Goal: Task Accomplishment & Management: Use online tool/utility

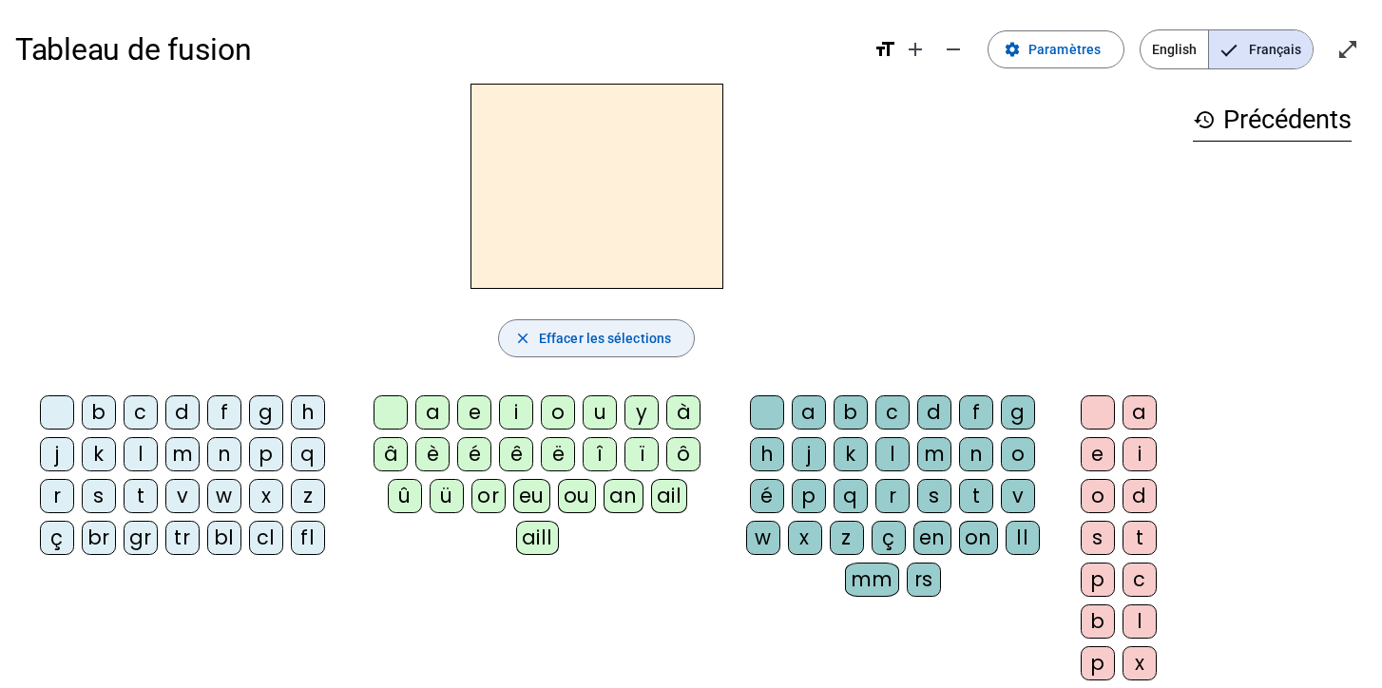
click at [603, 335] on span "Effacer les sélections" at bounding box center [605, 338] width 132 height 23
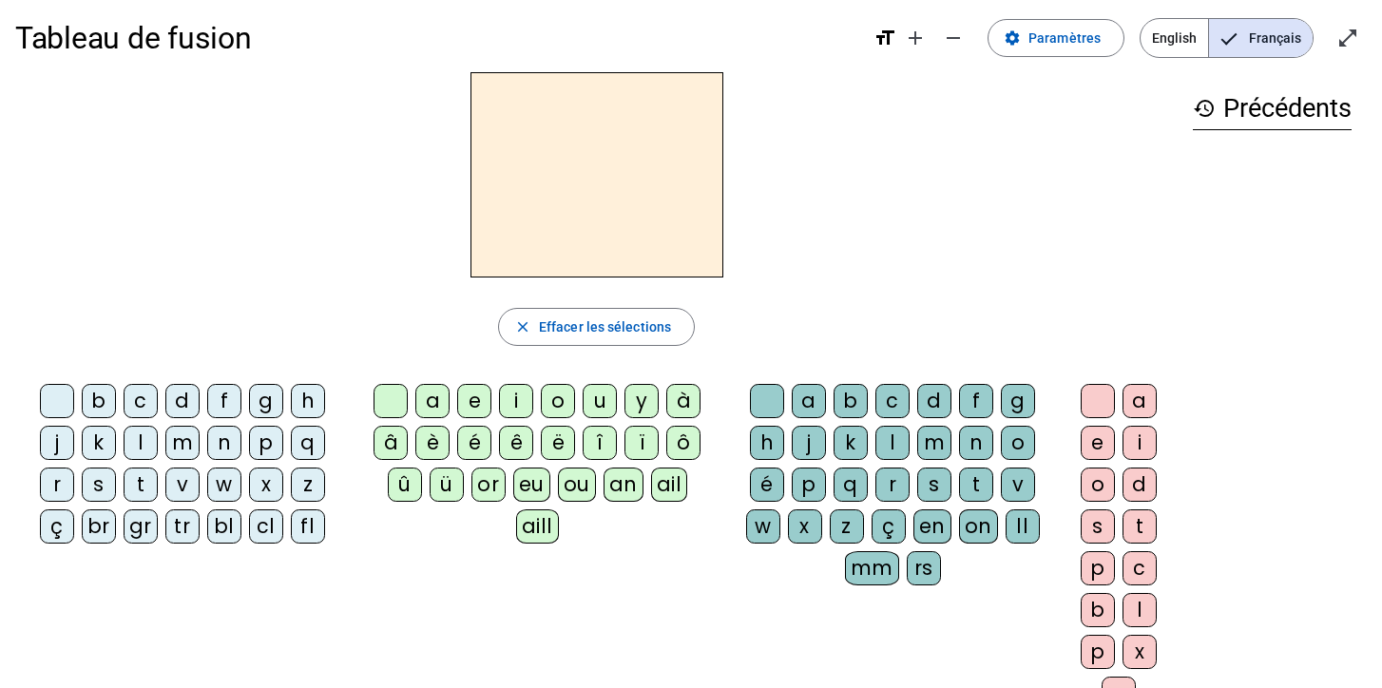
scroll to position [6, 0]
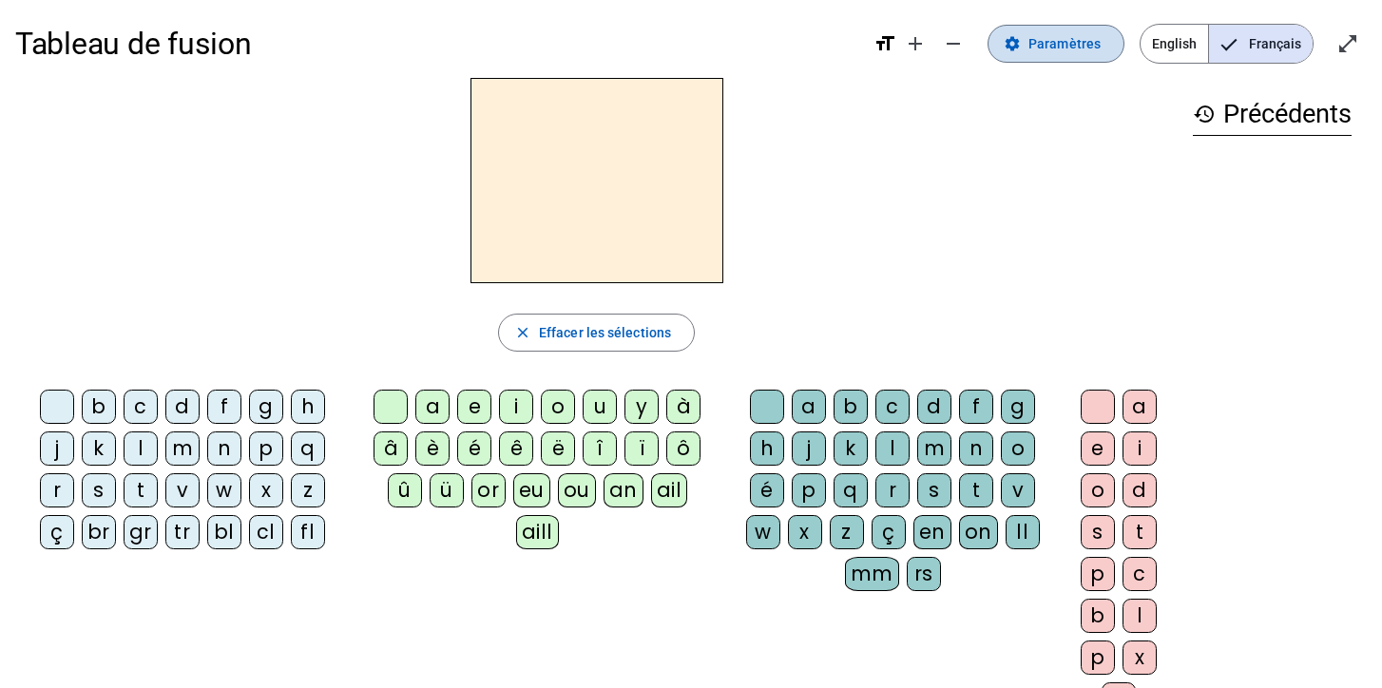
click at [1072, 32] on span "Paramètres" at bounding box center [1065, 43] width 72 height 23
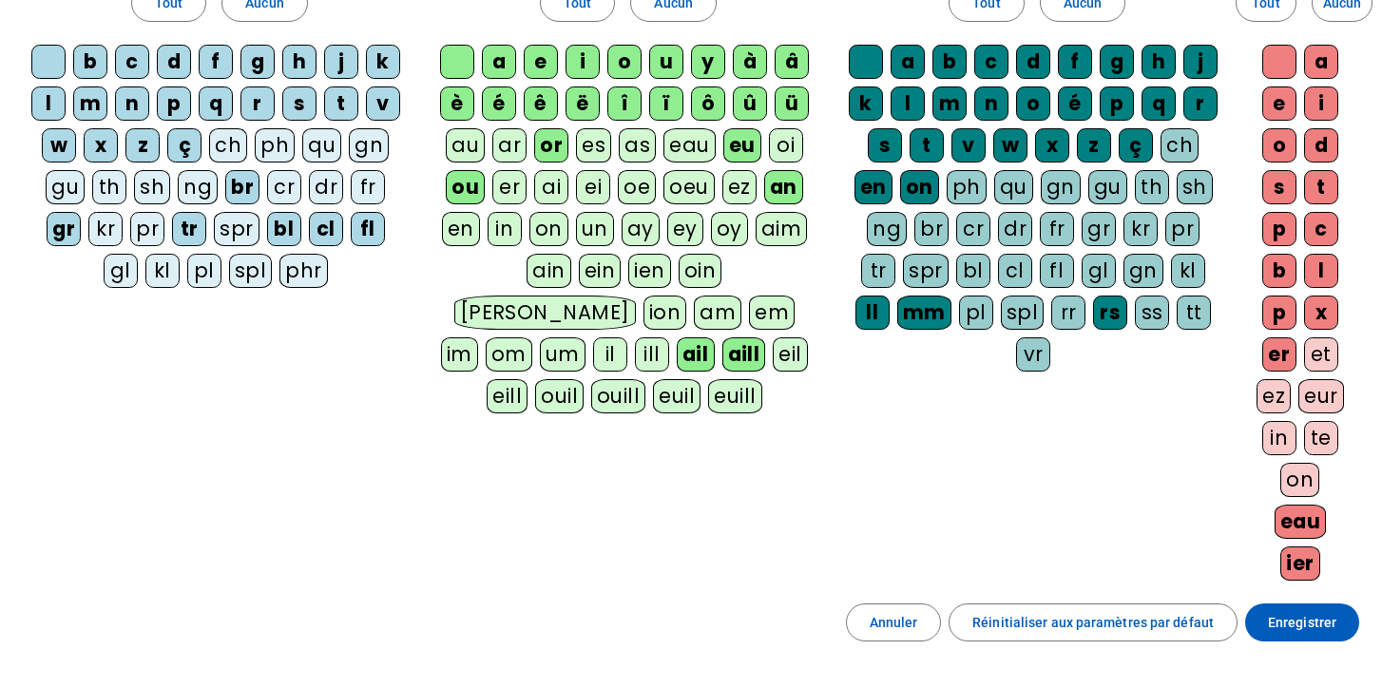
scroll to position [187, 0]
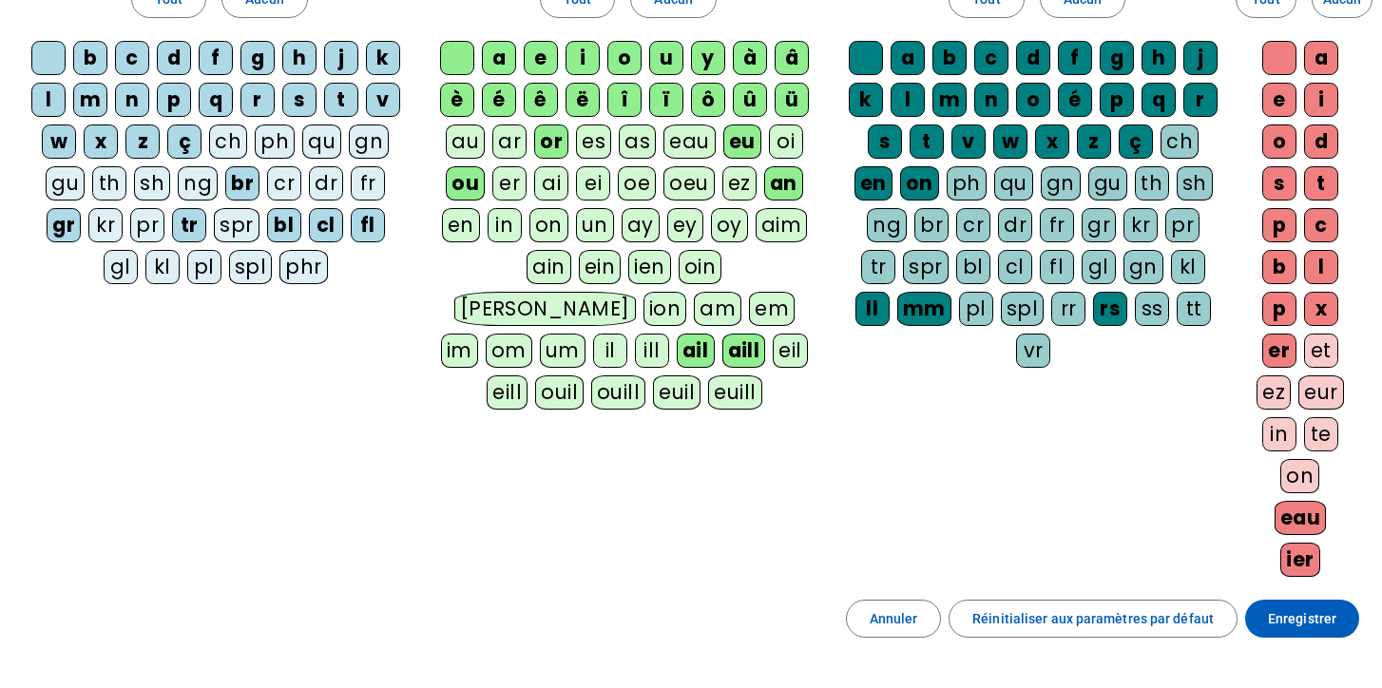
click at [1300, 520] on div "eau" at bounding box center [1301, 518] width 52 height 34
click at [1300, 559] on div "ier" at bounding box center [1301, 560] width 40 height 34
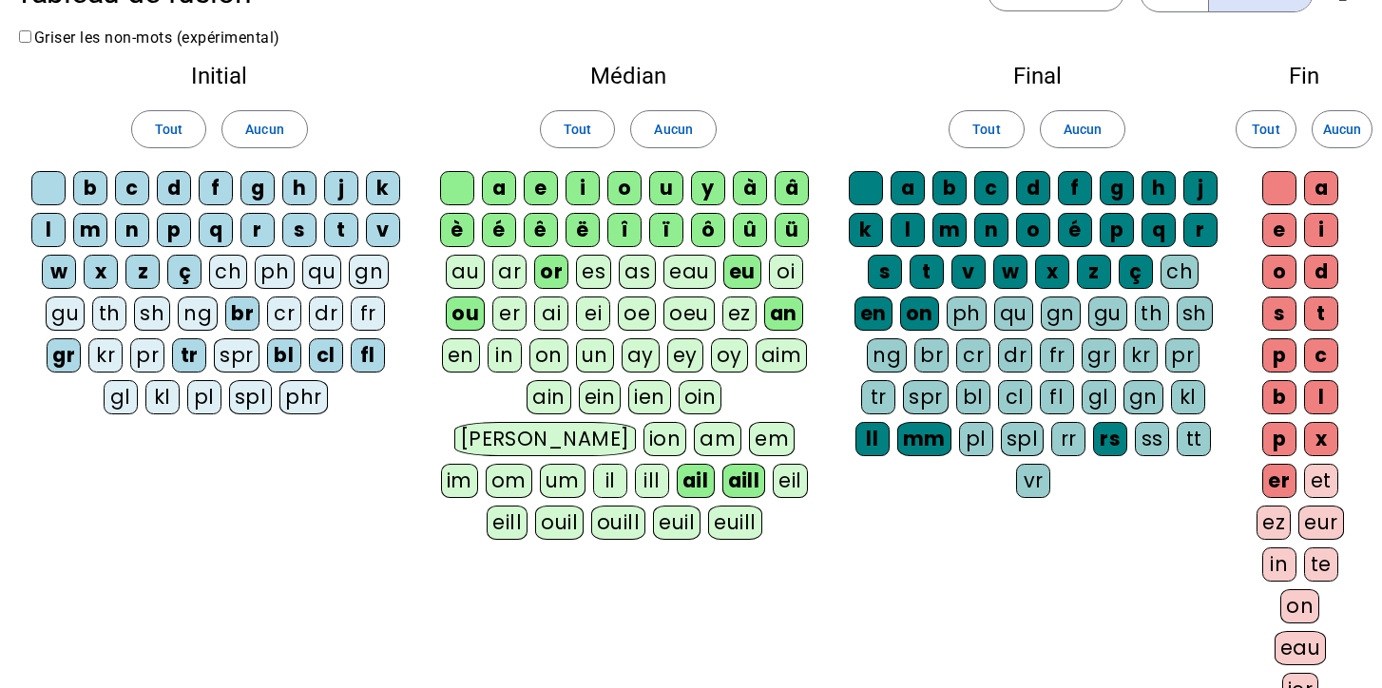
scroll to position [29, 0]
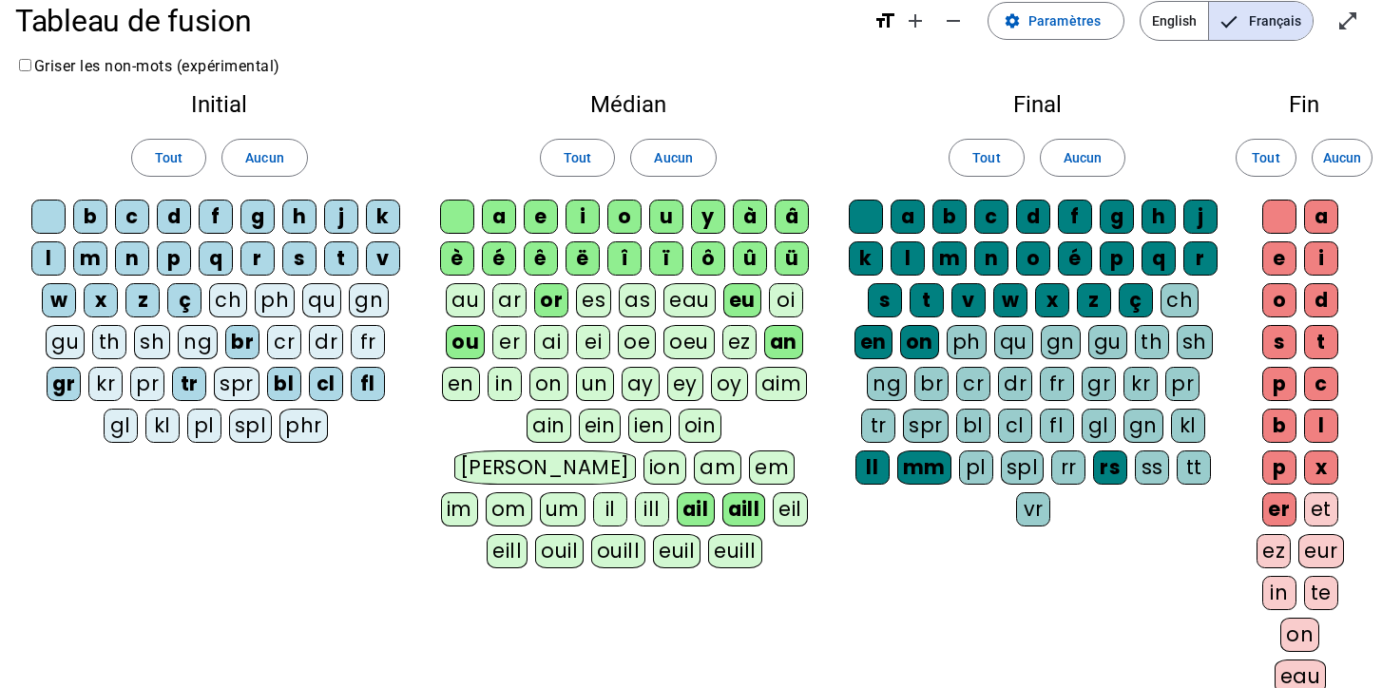
click at [865, 260] on div "k" at bounding box center [866, 258] width 34 height 34
click at [904, 211] on div "a" at bounding box center [908, 217] width 34 height 34
click at [954, 217] on div "b" at bounding box center [950, 217] width 34 height 34
click at [1030, 214] on div "d" at bounding box center [1033, 217] width 34 height 34
click at [1083, 209] on div "f" at bounding box center [1075, 217] width 34 height 34
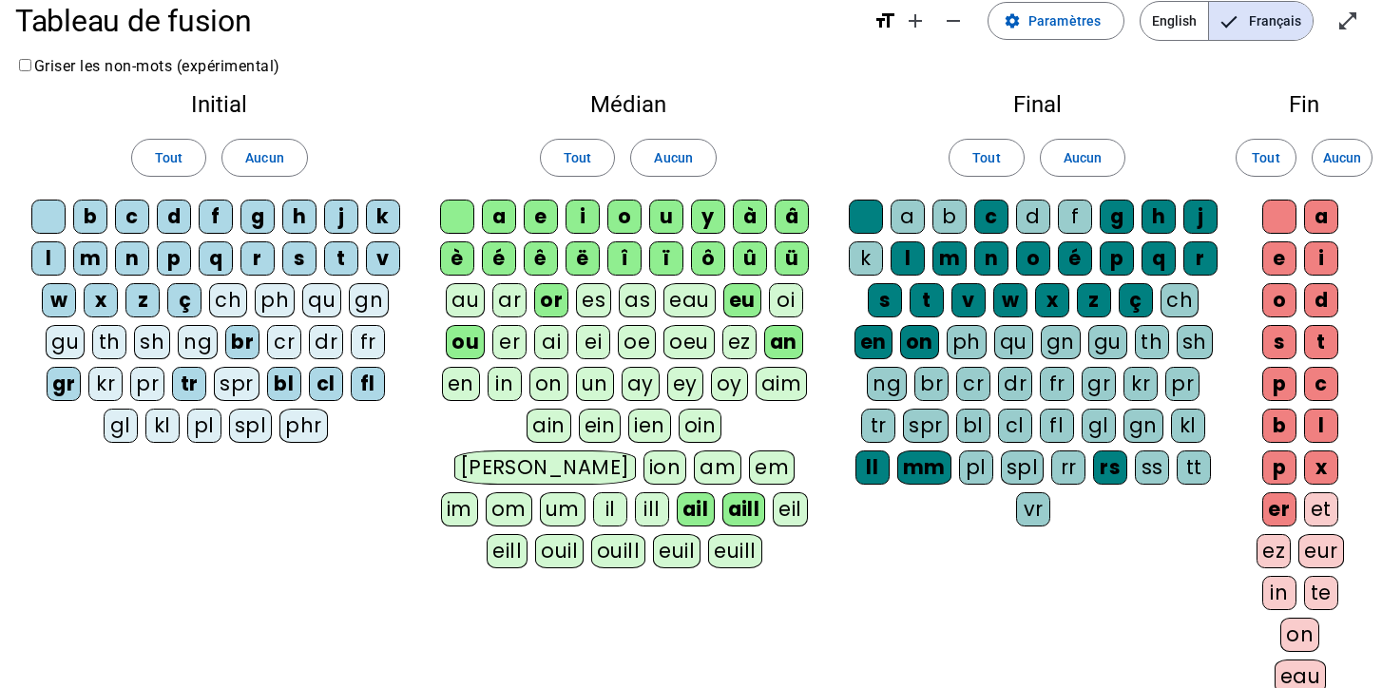
click at [1120, 209] on div "g" at bounding box center [1117, 217] width 34 height 34
click at [1172, 209] on div "h" at bounding box center [1159, 217] width 34 height 34
click at [1217, 211] on div "j" at bounding box center [1201, 217] width 34 height 34
click at [1164, 251] on div "q" at bounding box center [1159, 258] width 34 height 34
click at [1114, 256] on div "p" at bounding box center [1117, 258] width 34 height 34
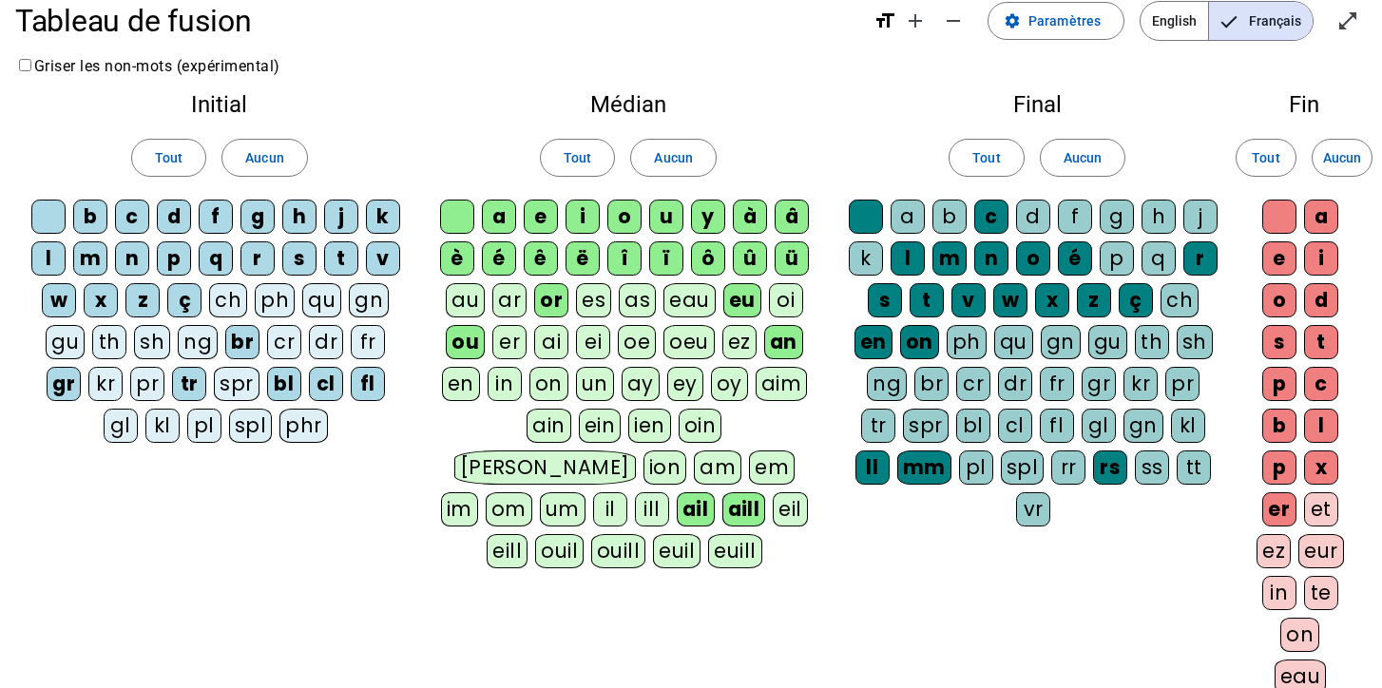
click at [1081, 256] on div "é" at bounding box center [1075, 258] width 34 height 34
click at [1023, 256] on div "o" at bounding box center [1033, 258] width 34 height 34
click at [993, 253] on div "n" at bounding box center [991, 258] width 34 height 34
click at [942, 257] on div "m" at bounding box center [950, 258] width 34 height 34
click at [909, 254] on div "l" at bounding box center [908, 258] width 34 height 34
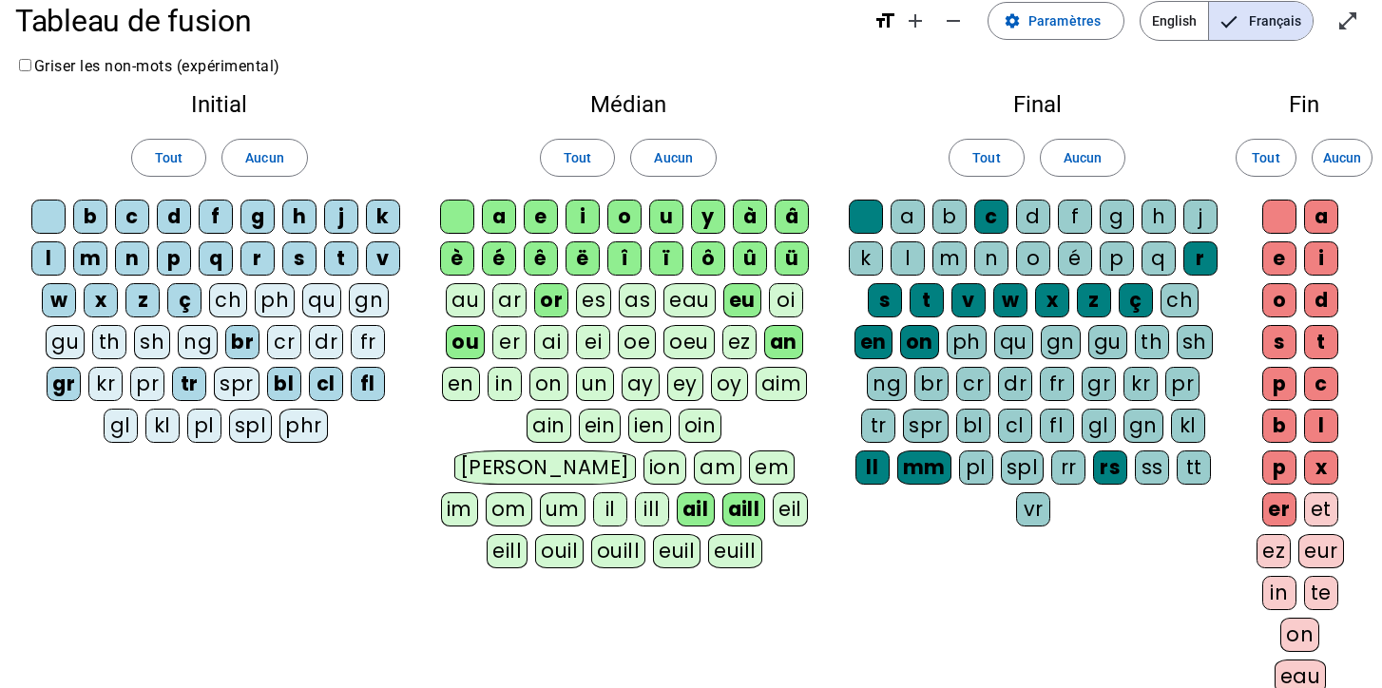
click at [1275, 242] on div "e" at bounding box center [1279, 258] width 34 height 34
click at [1326, 206] on div "a" at bounding box center [1321, 217] width 34 height 34
click at [1326, 264] on div "i" at bounding box center [1321, 258] width 34 height 34
click at [1323, 299] on div "d" at bounding box center [1321, 300] width 34 height 34
click at [1282, 298] on div "o" at bounding box center [1279, 300] width 34 height 34
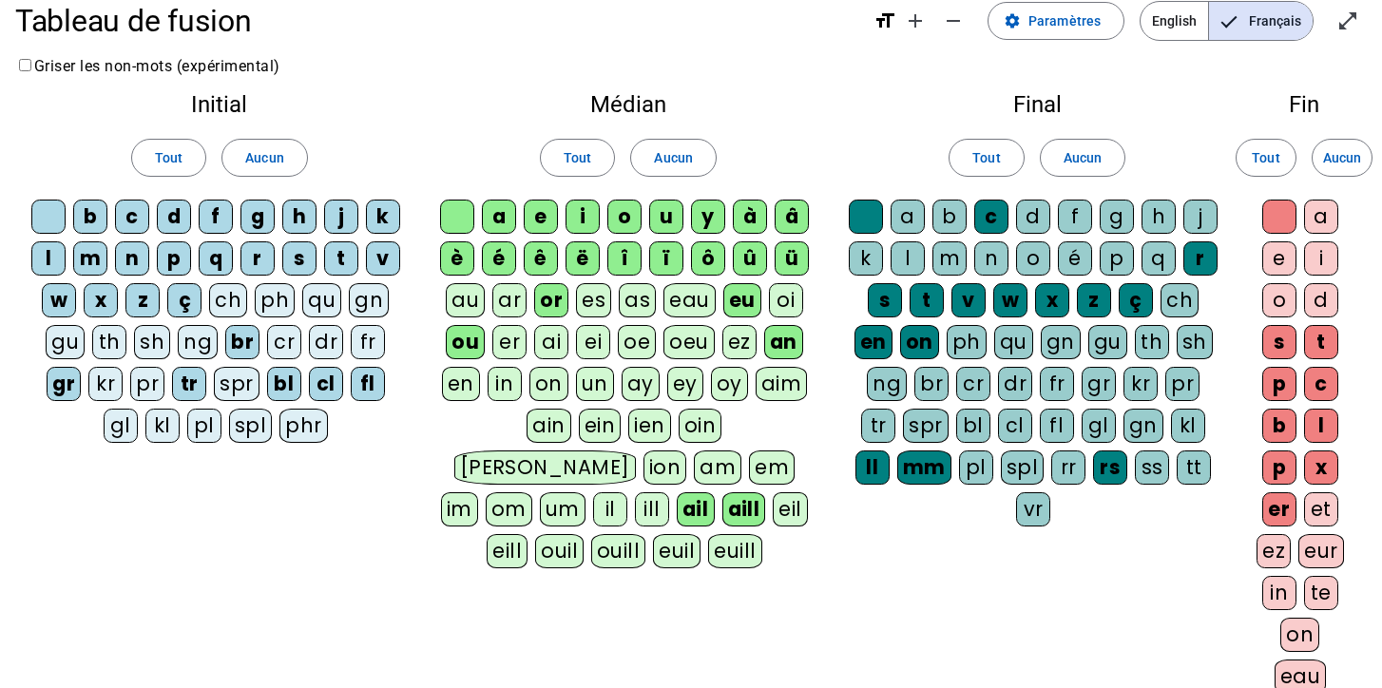
click at [1282, 346] on div "s" at bounding box center [1279, 342] width 34 height 34
click at [1324, 342] on div "t" at bounding box center [1321, 342] width 34 height 34
click at [1318, 386] on div "c" at bounding box center [1321, 384] width 34 height 34
click at [1284, 385] on div "p" at bounding box center [1279, 384] width 34 height 34
click at [1283, 420] on div "b" at bounding box center [1279, 426] width 34 height 34
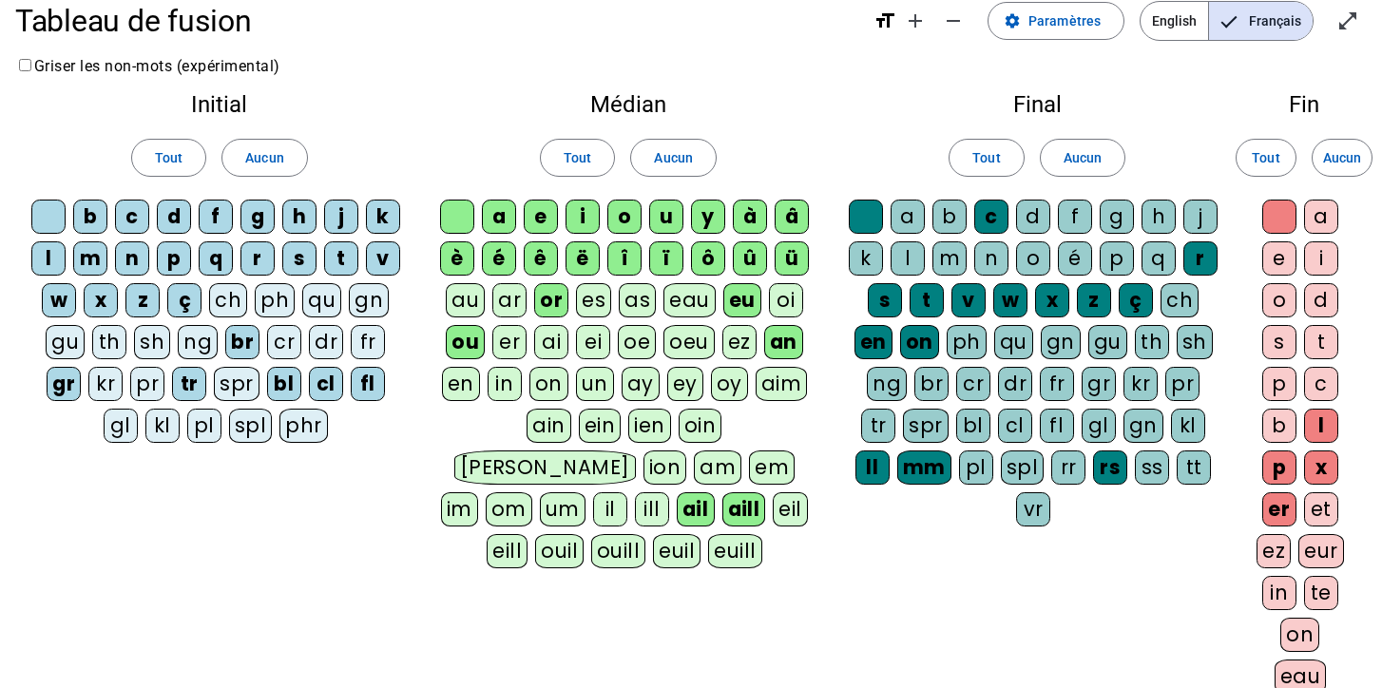
click at [1337, 420] on div "l" at bounding box center [1321, 426] width 34 height 34
click at [1320, 476] on div "x" at bounding box center [1321, 468] width 34 height 34
click at [1285, 470] on div "p" at bounding box center [1279, 468] width 34 height 34
click at [1284, 511] on div "er" at bounding box center [1279, 509] width 34 height 34
click at [582, 206] on div "i" at bounding box center [583, 217] width 34 height 34
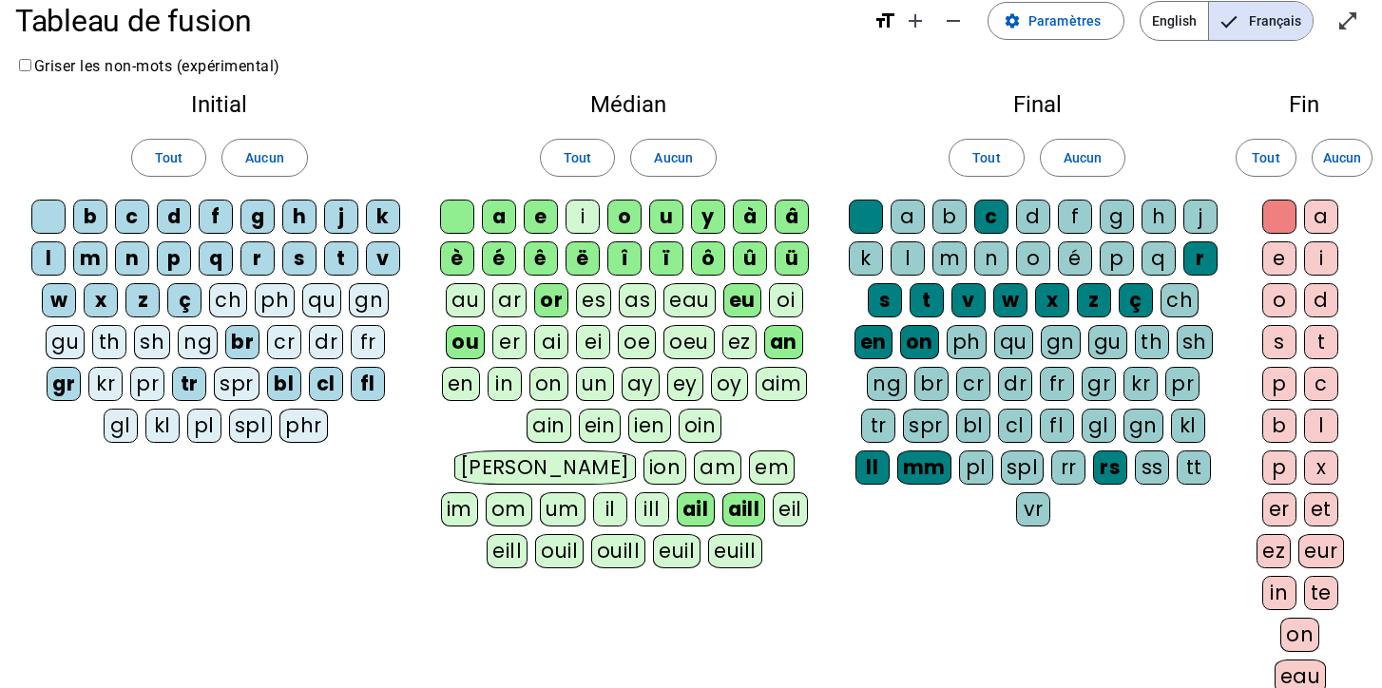
click at [621, 206] on div "o" at bounding box center [624, 217] width 34 height 34
click at [707, 209] on div "y" at bounding box center [708, 217] width 34 height 34
click at [754, 209] on div "à" at bounding box center [750, 217] width 34 height 34
click at [798, 209] on div "â" at bounding box center [792, 217] width 34 height 34
click at [796, 242] on div "ü" at bounding box center [792, 258] width 34 height 34
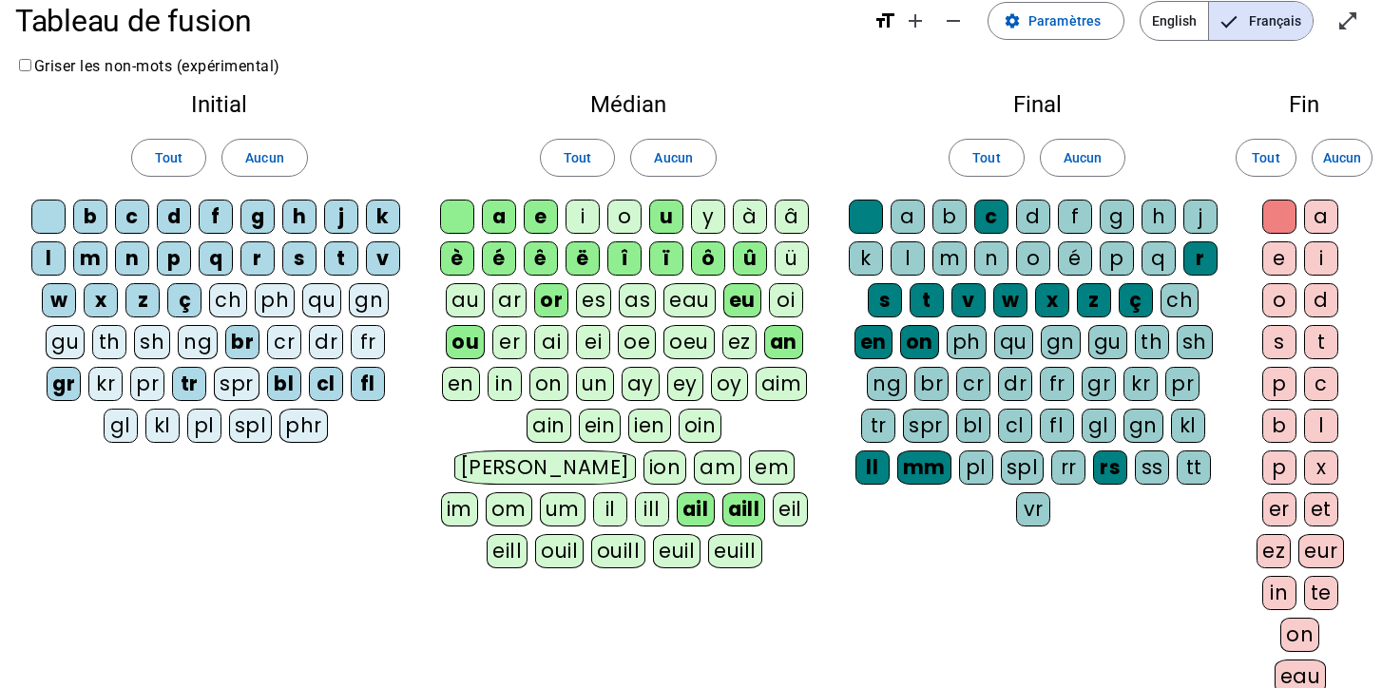
click at [752, 251] on div "û" at bounding box center [750, 258] width 34 height 34
click at [714, 251] on div "ô" at bounding box center [708, 258] width 34 height 34
click at [662, 257] on div "ï" at bounding box center [666, 258] width 34 height 34
click at [616, 256] on div "î" at bounding box center [624, 258] width 34 height 34
click at [570, 254] on div "ë" at bounding box center [583, 258] width 34 height 34
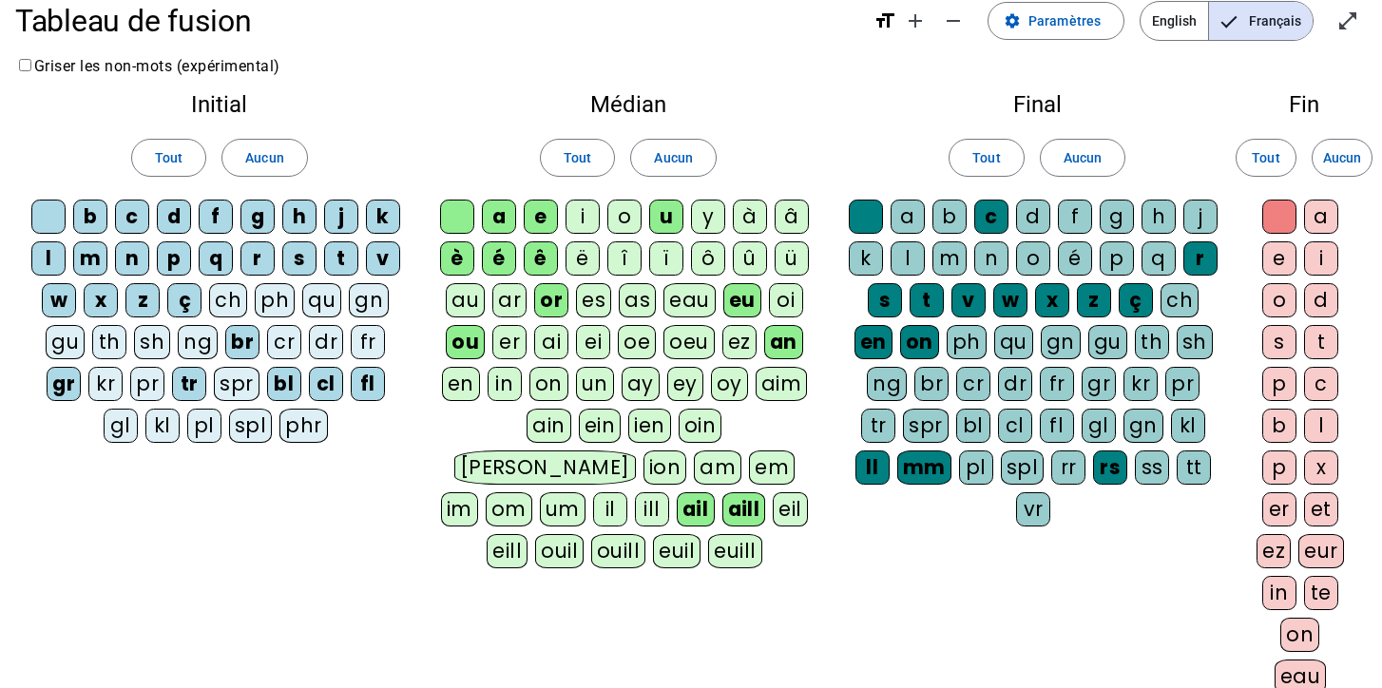
click at [525, 252] on div "ê" at bounding box center [541, 258] width 34 height 34
click at [490, 253] on div "é" at bounding box center [499, 258] width 34 height 34
click at [455, 253] on div "è" at bounding box center [457, 258] width 34 height 34
click at [461, 333] on div "ou" at bounding box center [465, 342] width 39 height 34
click at [551, 294] on div "or" at bounding box center [551, 300] width 34 height 34
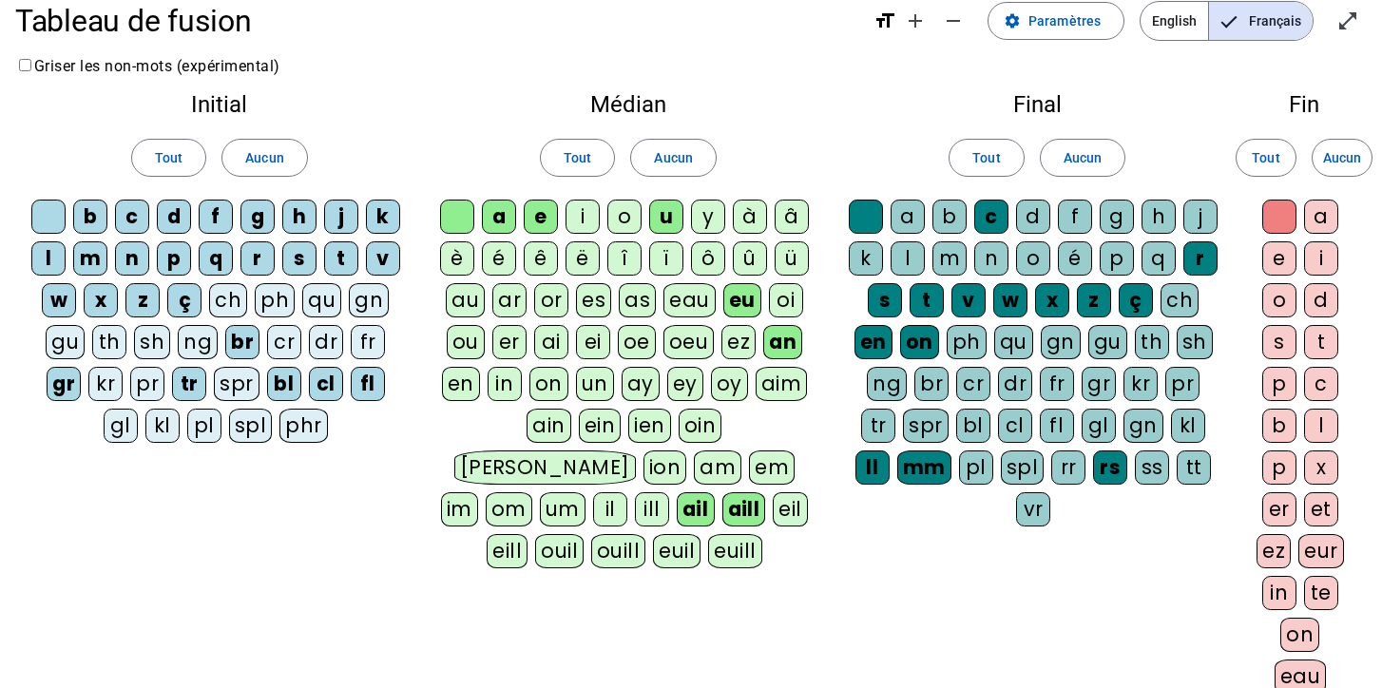
drag, startPoint x: 785, startPoint y: 344, endPoint x: 785, endPoint y: 376, distance: 32.3
click at [785, 344] on div "an" at bounding box center [782, 342] width 39 height 34
click at [715, 492] on div "ail" at bounding box center [696, 509] width 38 height 34
click at [722, 505] on div "aill" at bounding box center [744, 509] width 44 height 34
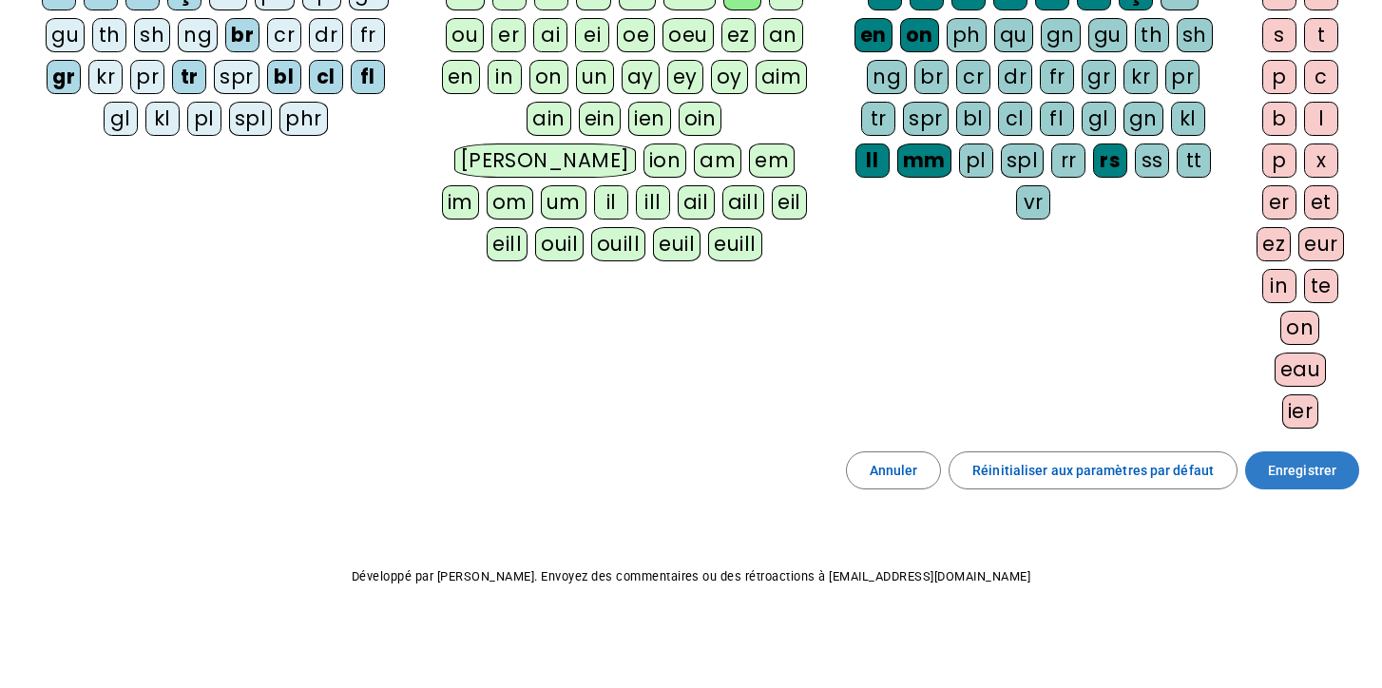
click at [1314, 467] on span "Enregistrer" at bounding box center [1302, 470] width 68 height 23
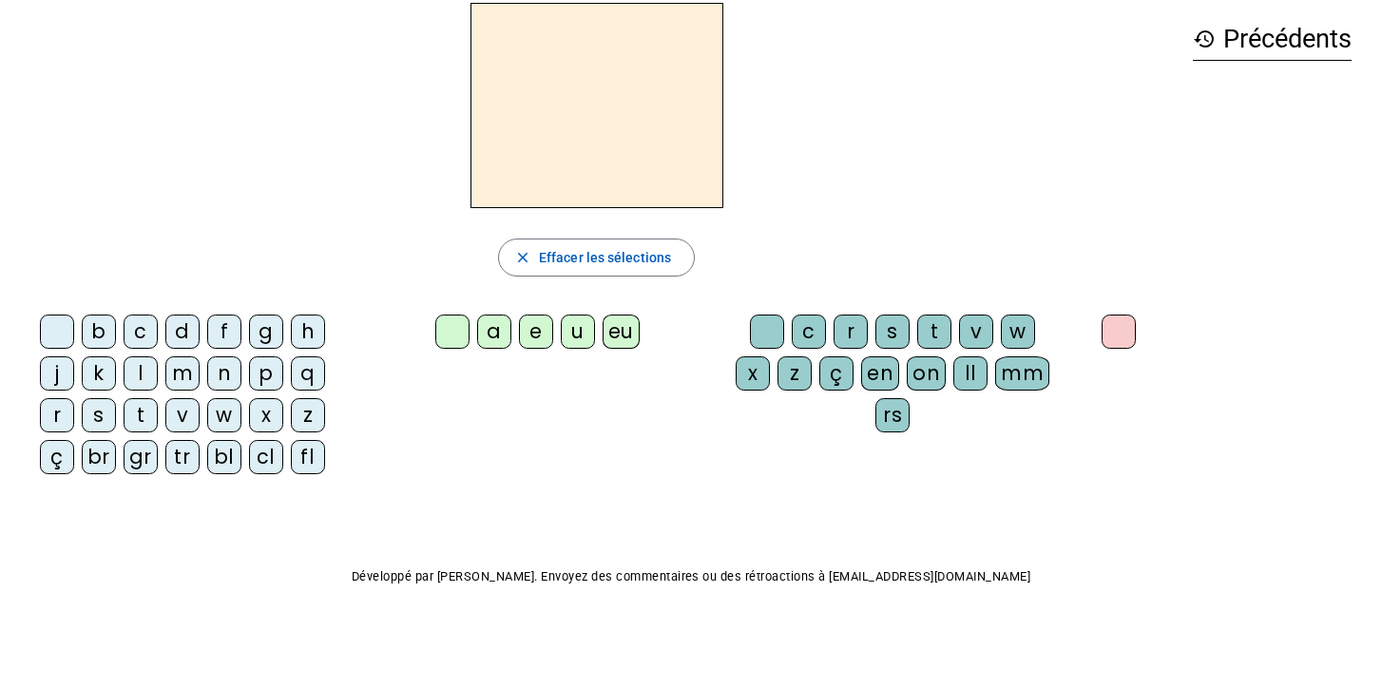
click at [228, 329] on div "f" at bounding box center [224, 332] width 34 height 34
click at [615, 326] on div "eu" at bounding box center [621, 332] width 37 height 34
click at [1108, 320] on div at bounding box center [1119, 332] width 34 height 34
click at [256, 383] on div "p" at bounding box center [266, 374] width 34 height 34
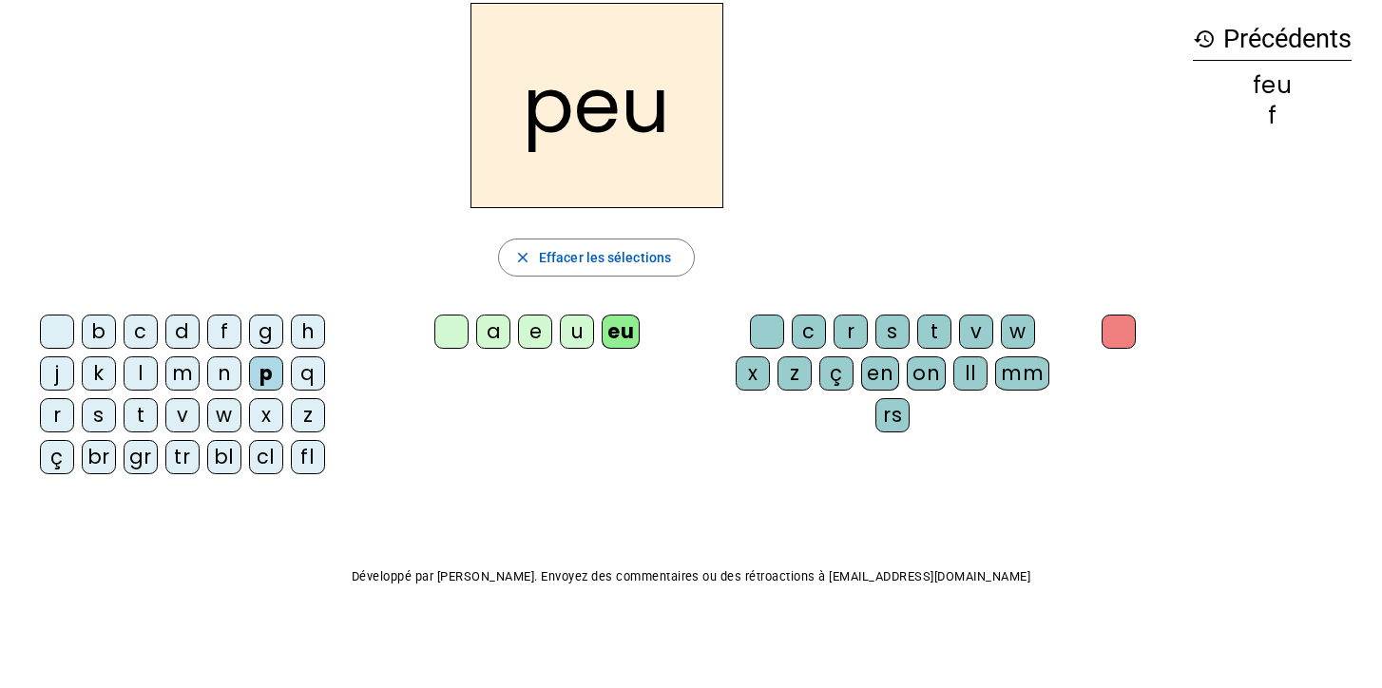
click at [54, 375] on div "j" at bounding box center [57, 374] width 34 height 34
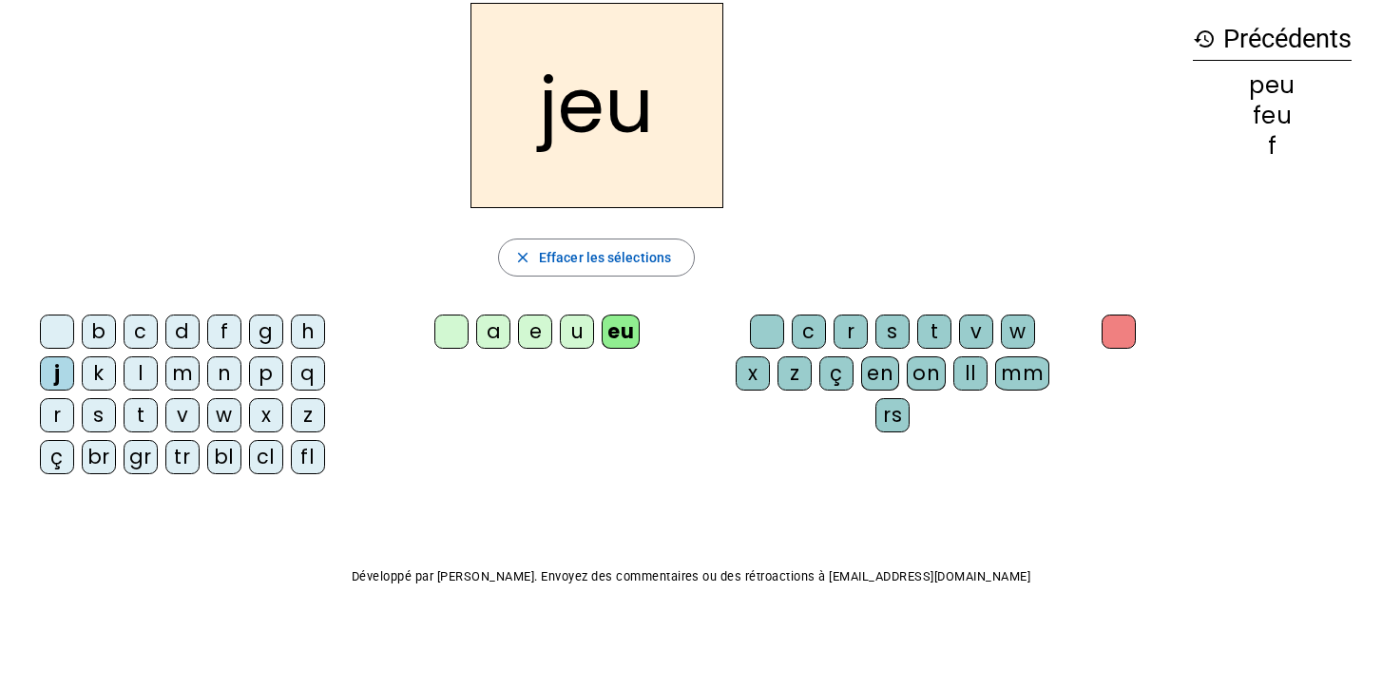
click at [57, 365] on div "j" at bounding box center [57, 374] width 34 height 34
click at [56, 366] on div "j" at bounding box center [57, 374] width 34 height 34
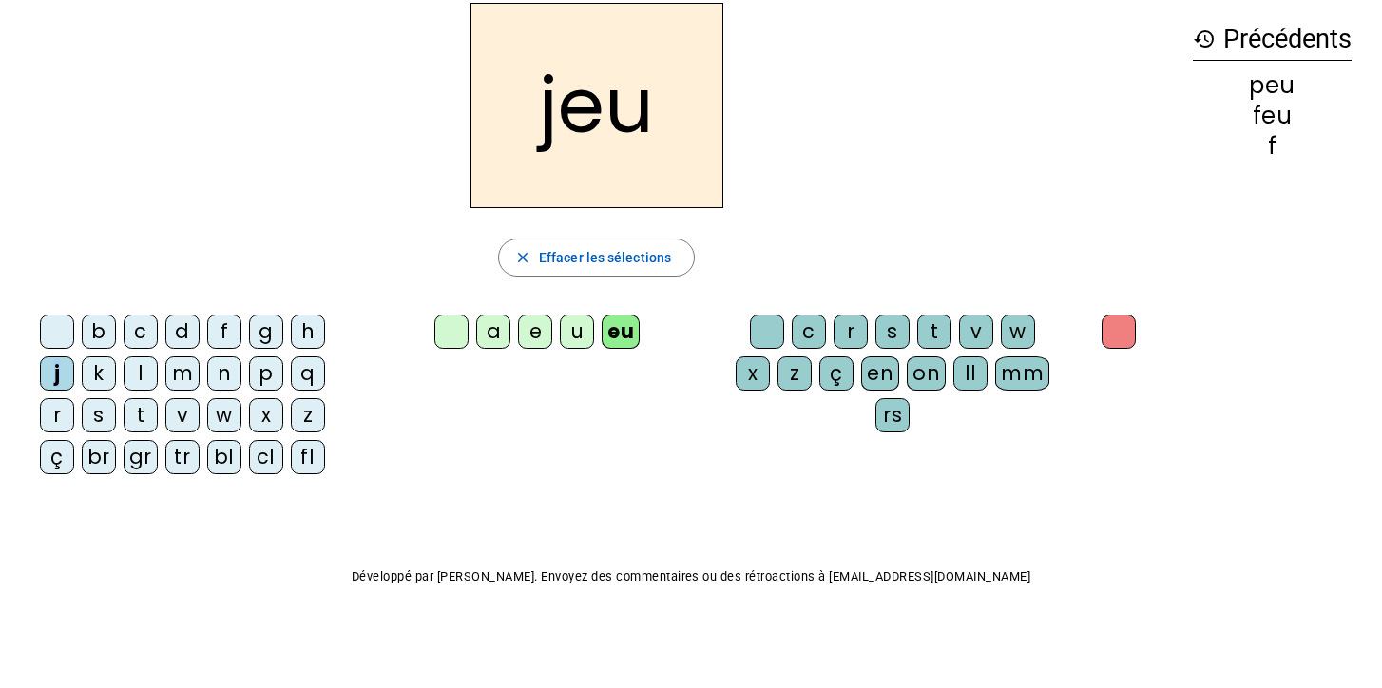
click at [56, 366] on div "j" at bounding box center [57, 374] width 34 height 34
click at [888, 318] on div "s" at bounding box center [893, 332] width 34 height 34
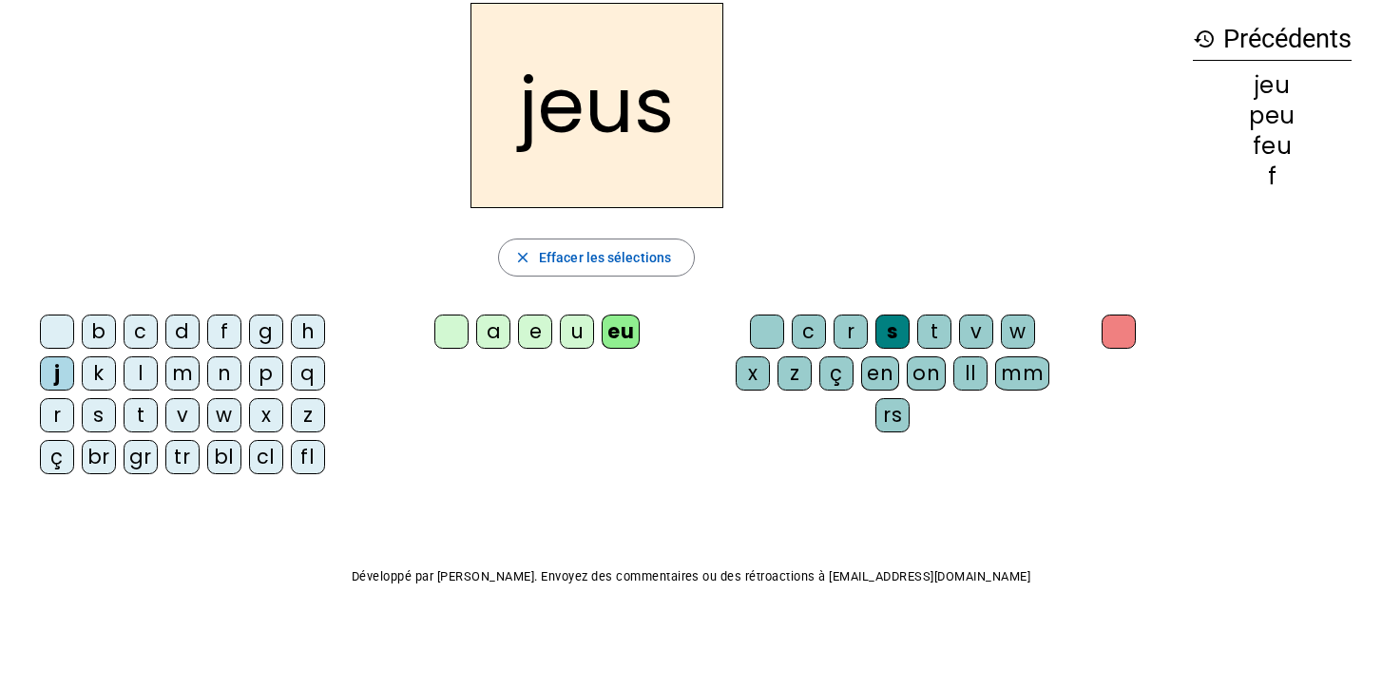
click at [759, 330] on div at bounding box center [767, 332] width 34 height 34
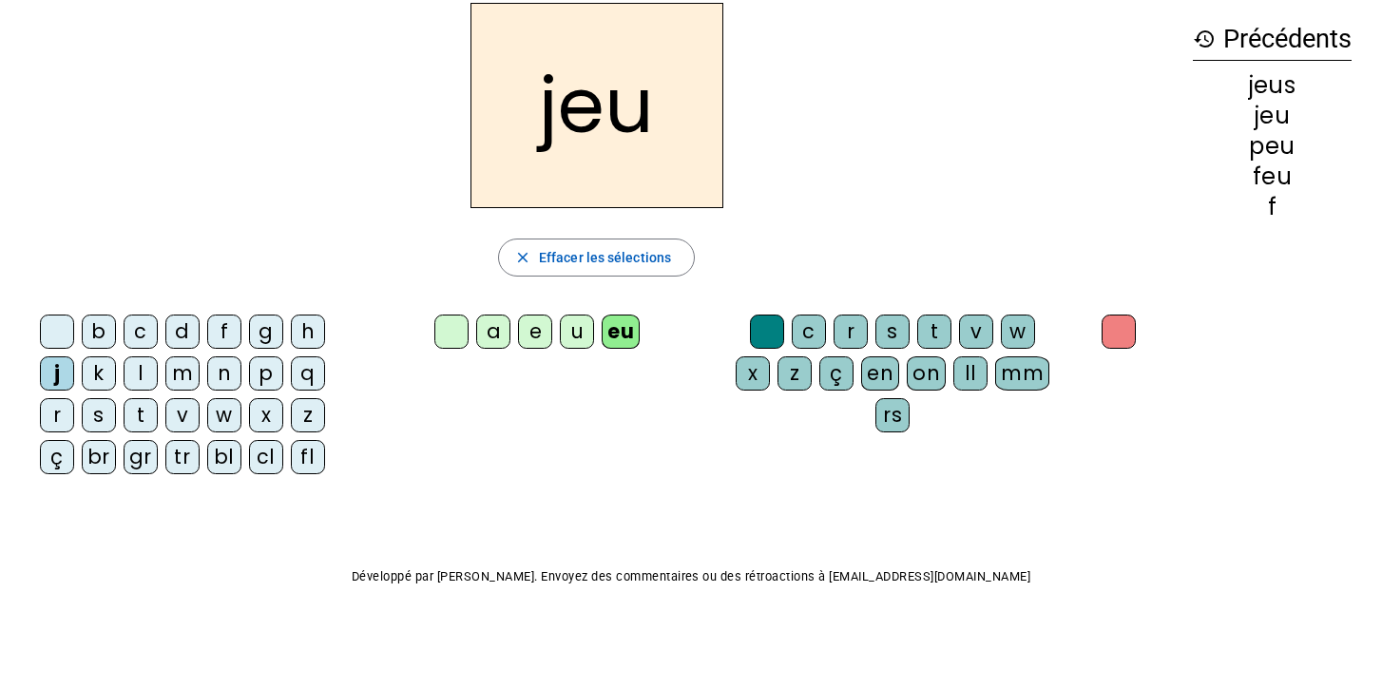
click at [535, 327] on div "e" at bounding box center [535, 332] width 34 height 34
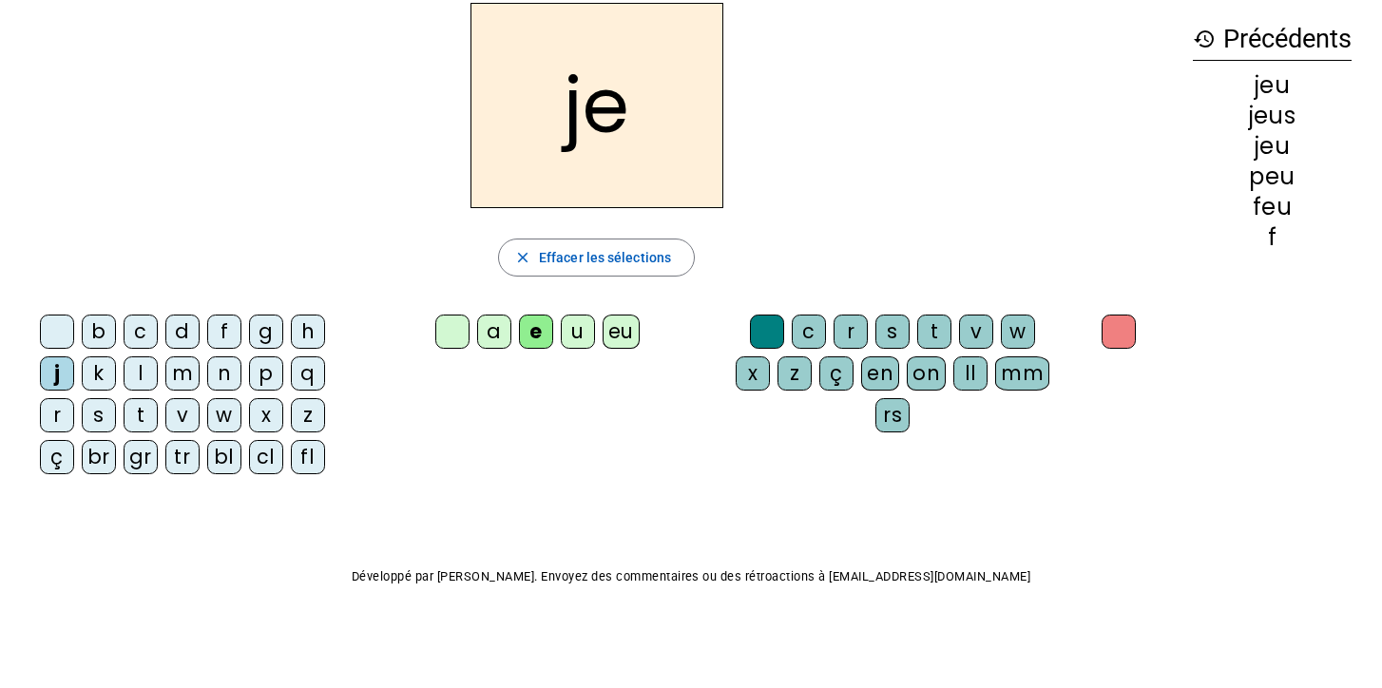
click at [615, 329] on div "eu" at bounding box center [621, 332] width 37 height 34
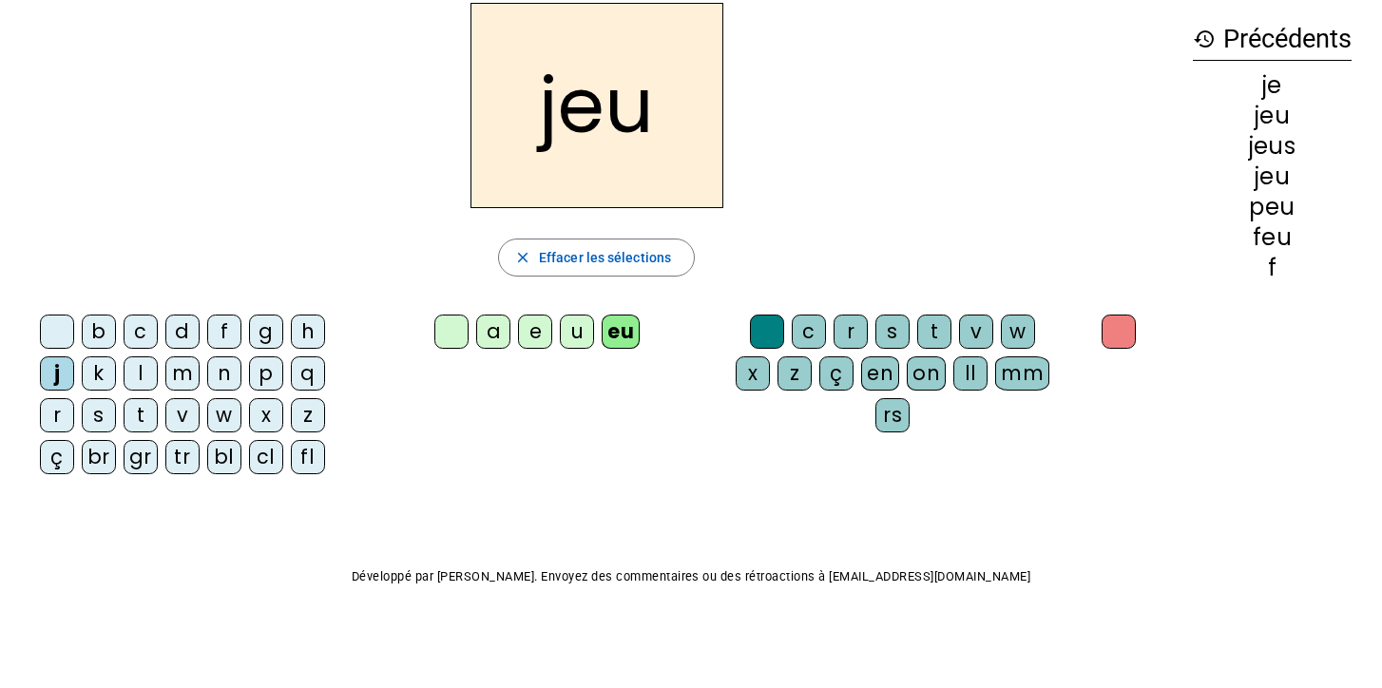
click at [532, 327] on div "e" at bounding box center [535, 332] width 34 height 34
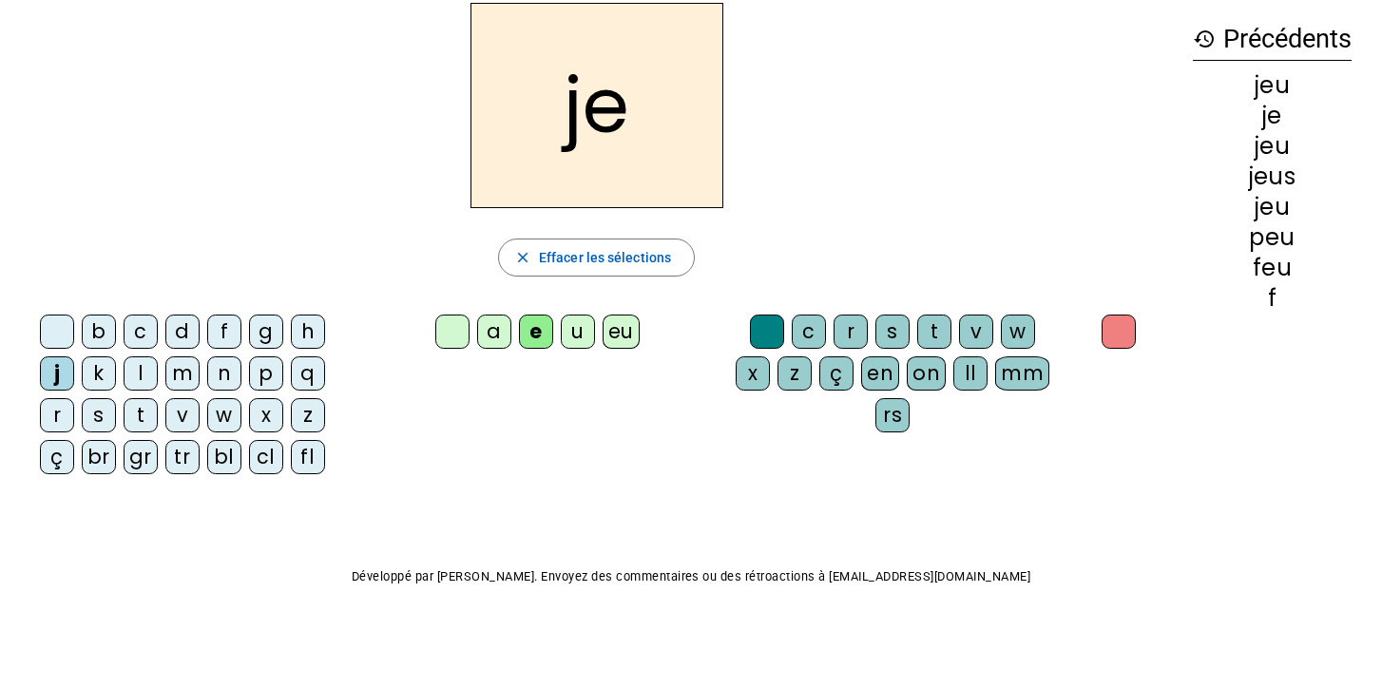
click at [97, 392] on letter-bubble "k" at bounding box center [103, 378] width 42 height 42
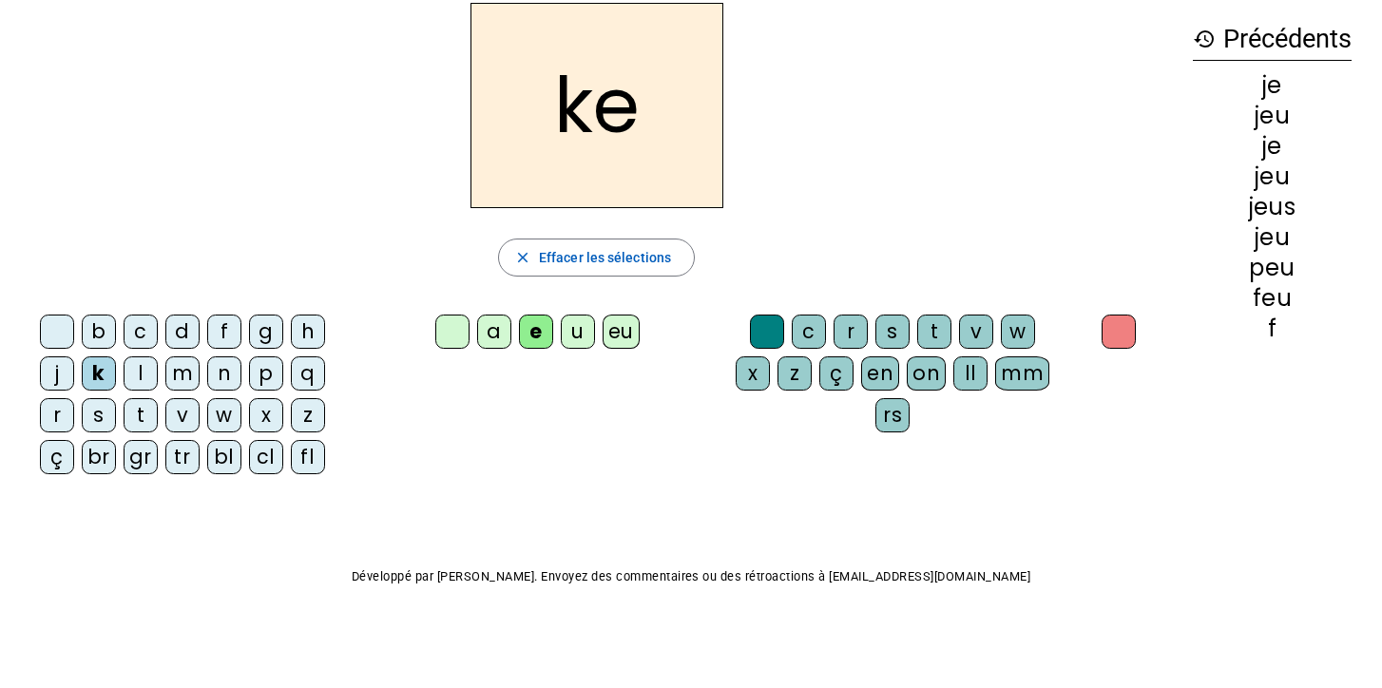
click at [86, 443] on div "br" at bounding box center [99, 457] width 34 height 34
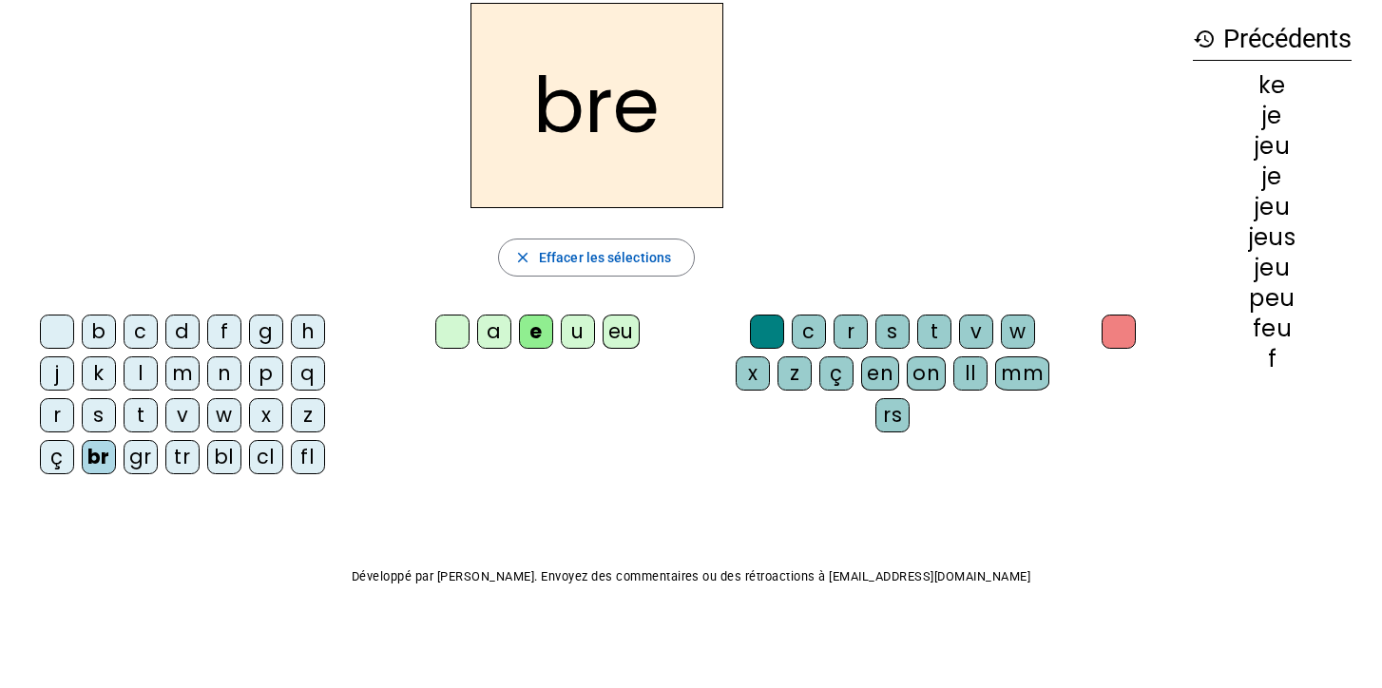
click at [91, 418] on div "s" at bounding box center [99, 415] width 34 height 34
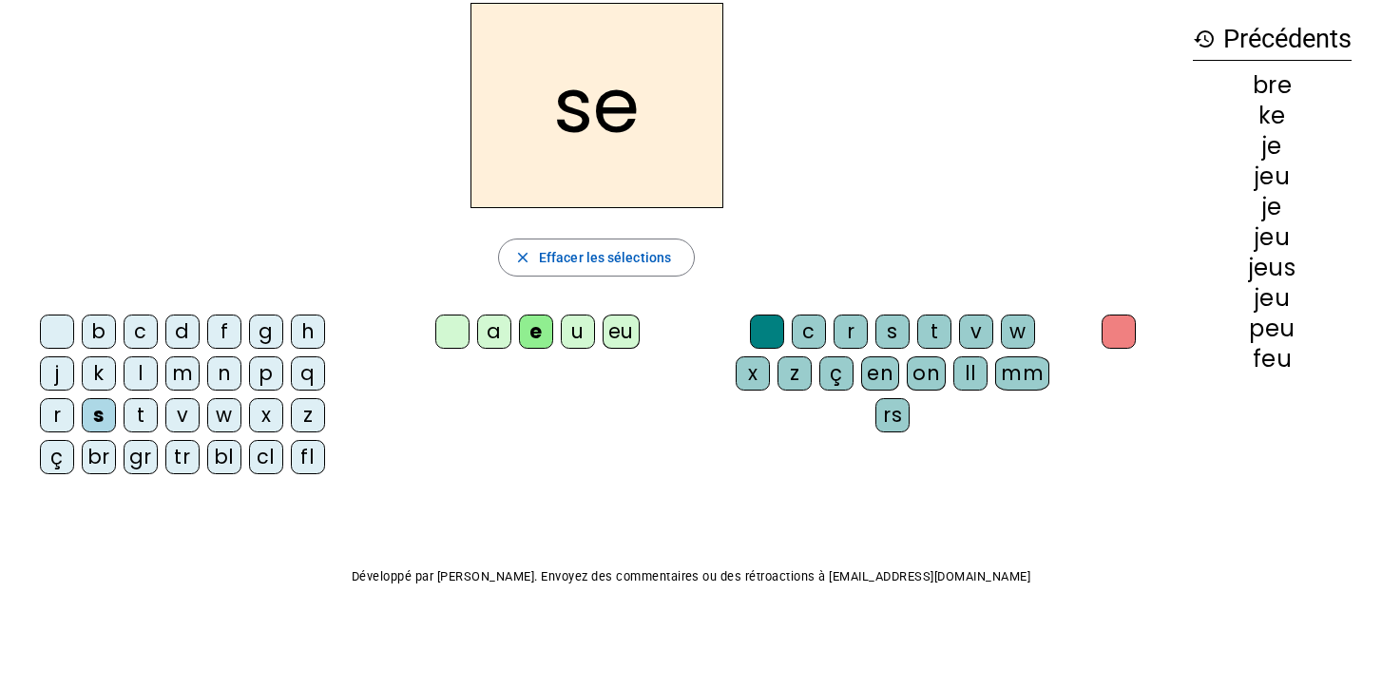
click at [213, 378] on div "n" at bounding box center [224, 374] width 34 height 34
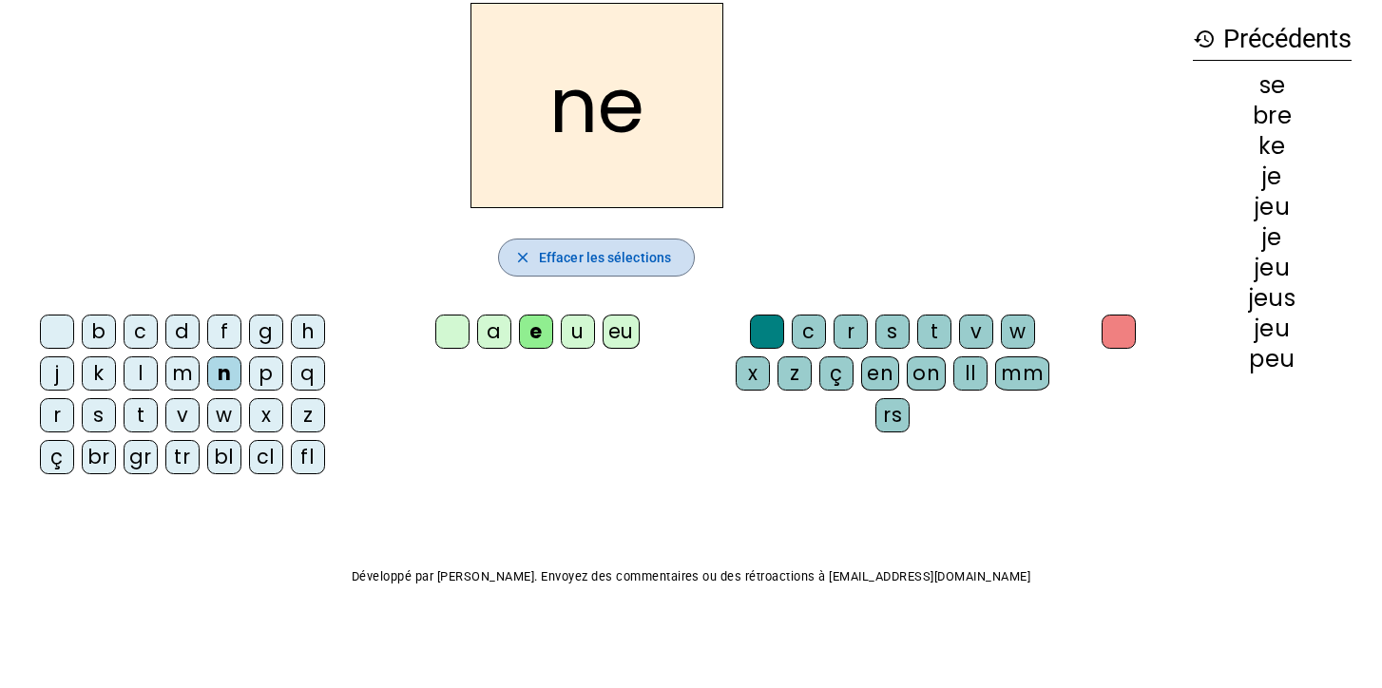
click at [585, 256] on span "Effacer les sélections" at bounding box center [605, 257] width 132 height 23
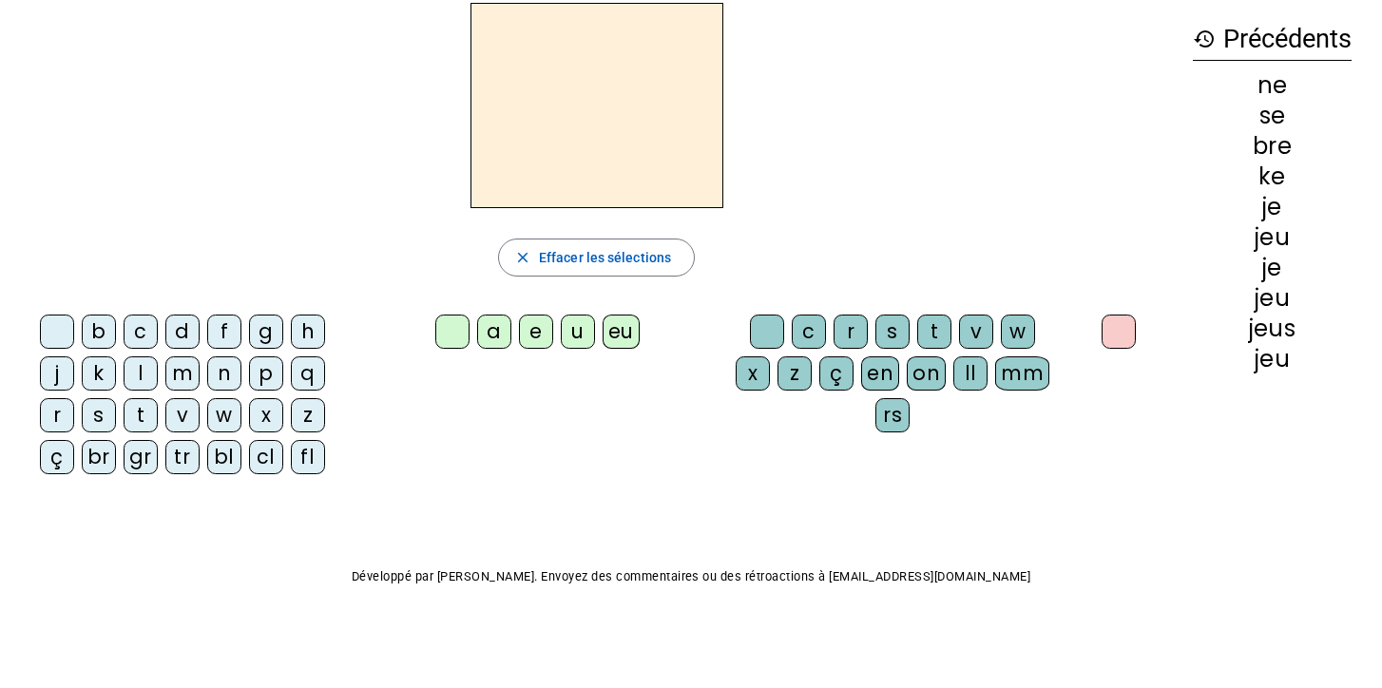
click at [186, 333] on div "d" at bounding box center [182, 332] width 34 height 34
click at [570, 328] on div "u" at bounding box center [578, 332] width 34 height 34
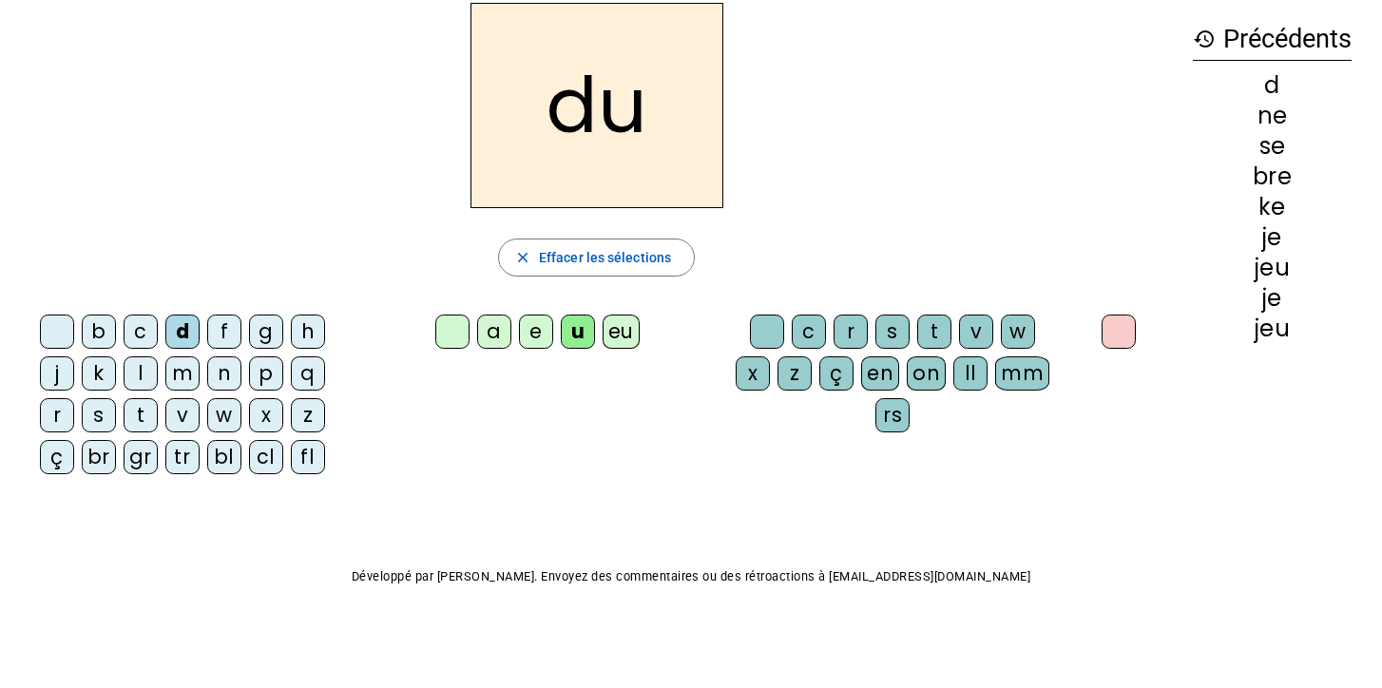
click at [840, 327] on div "r" at bounding box center [851, 332] width 34 height 34
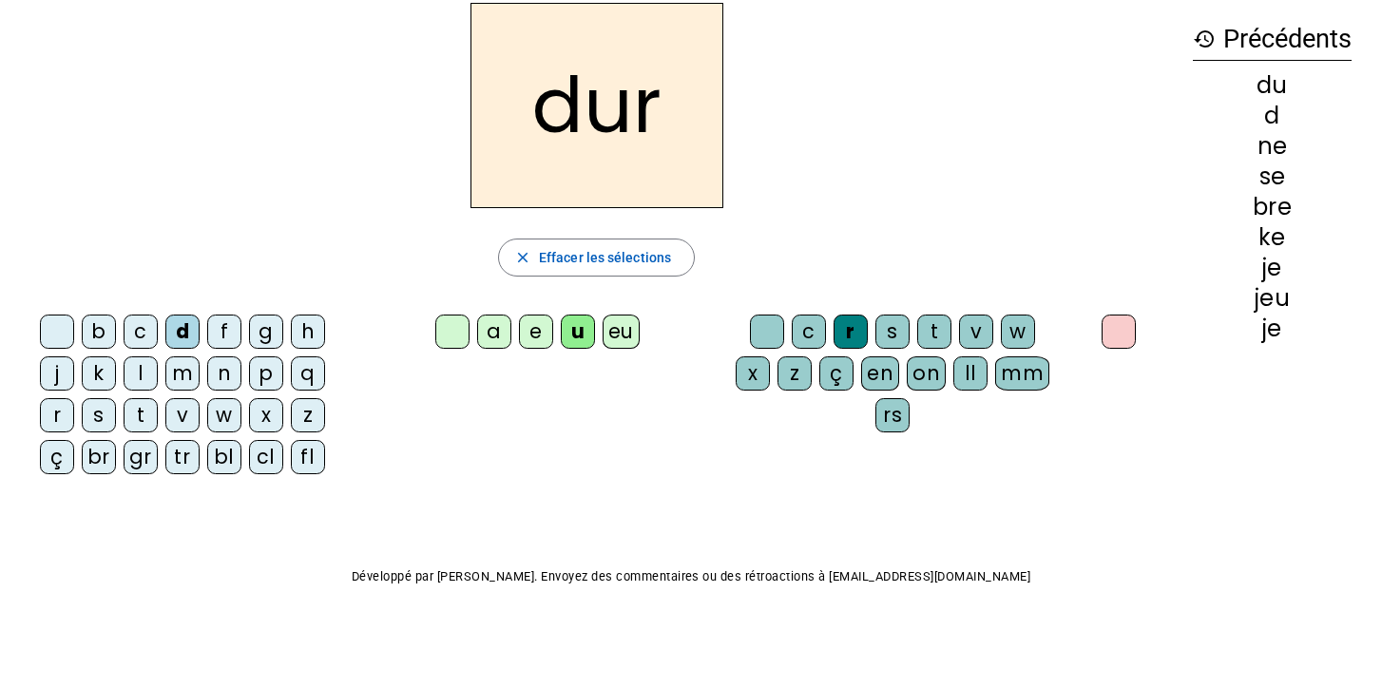
click at [1108, 330] on div at bounding box center [1119, 332] width 34 height 34
click at [184, 357] on div "m" at bounding box center [182, 374] width 34 height 34
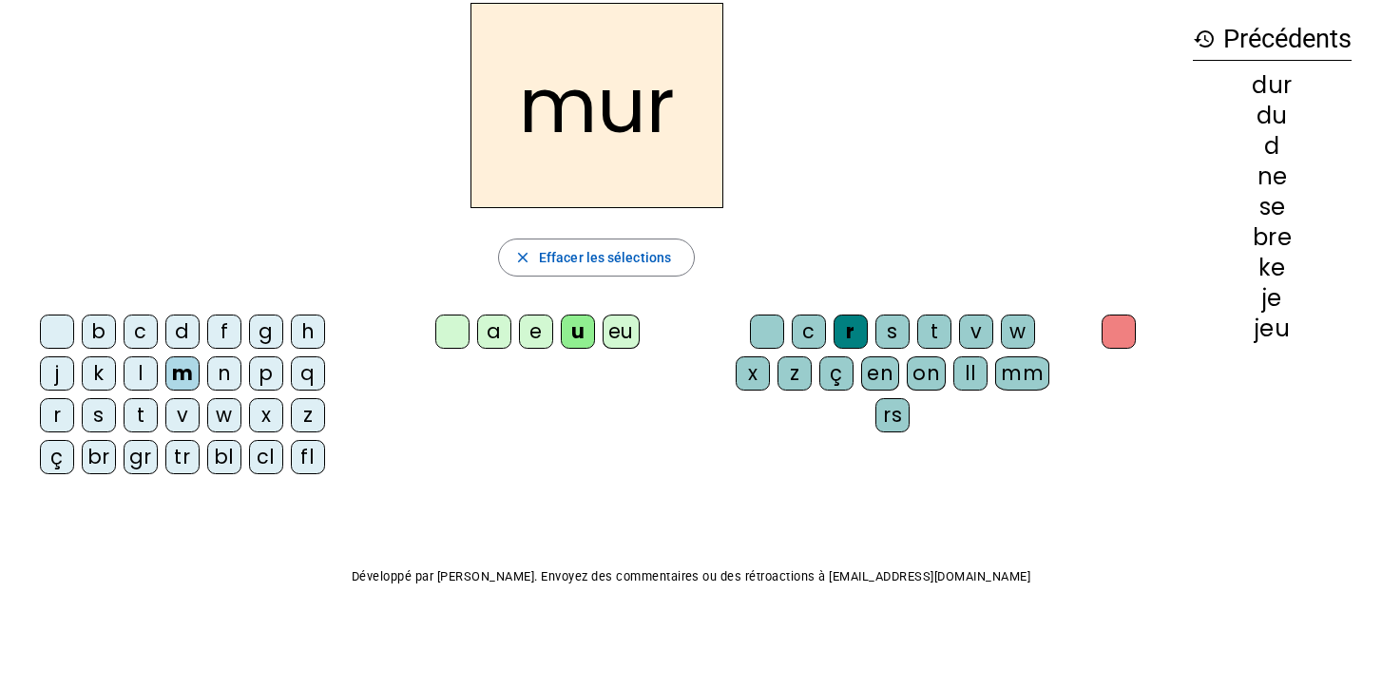
click at [183, 366] on div "m" at bounding box center [182, 374] width 34 height 34
click at [533, 349] on letter-bubble "e" at bounding box center [540, 336] width 42 height 42
click at [533, 345] on div "e" at bounding box center [536, 332] width 34 height 34
click at [184, 413] on div "v" at bounding box center [182, 415] width 34 height 34
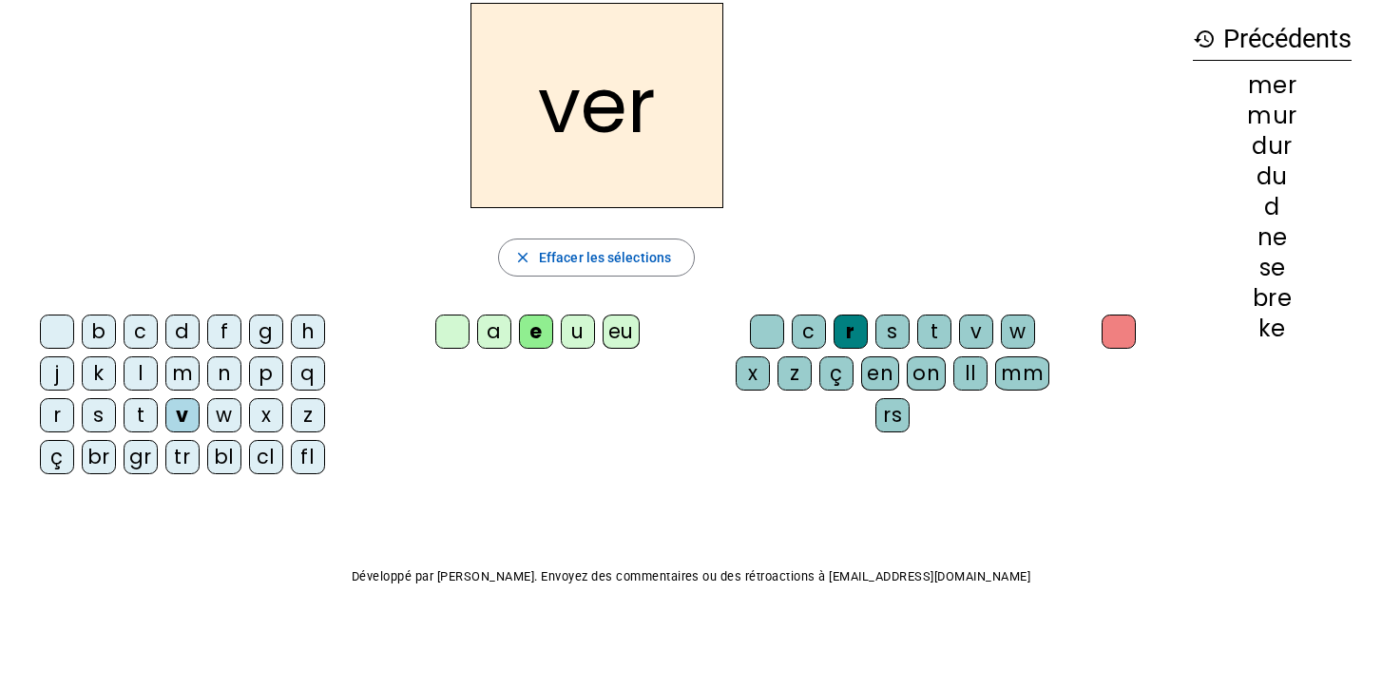
click at [1109, 336] on div at bounding box center [1119, 332] width 34 height 34
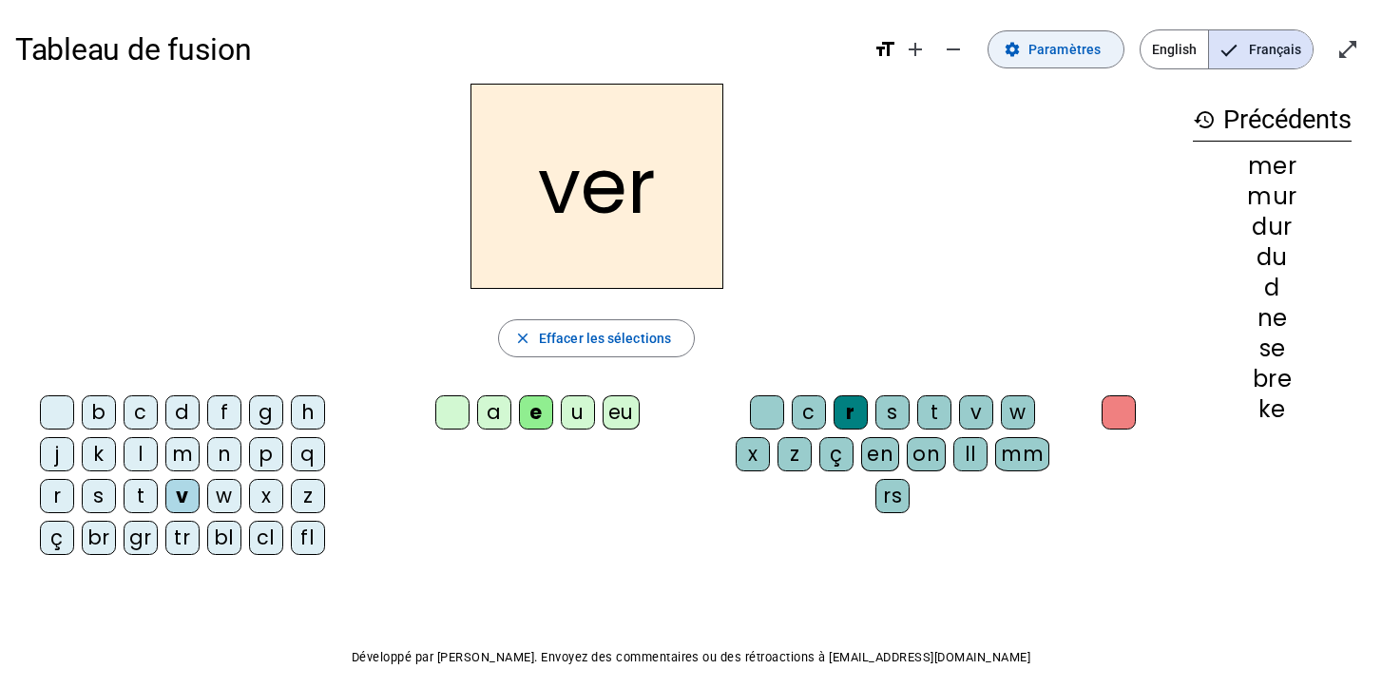
click at [1043, 54] on span "Paramètres" at bounding box center [1065, 49] width 72 height 23
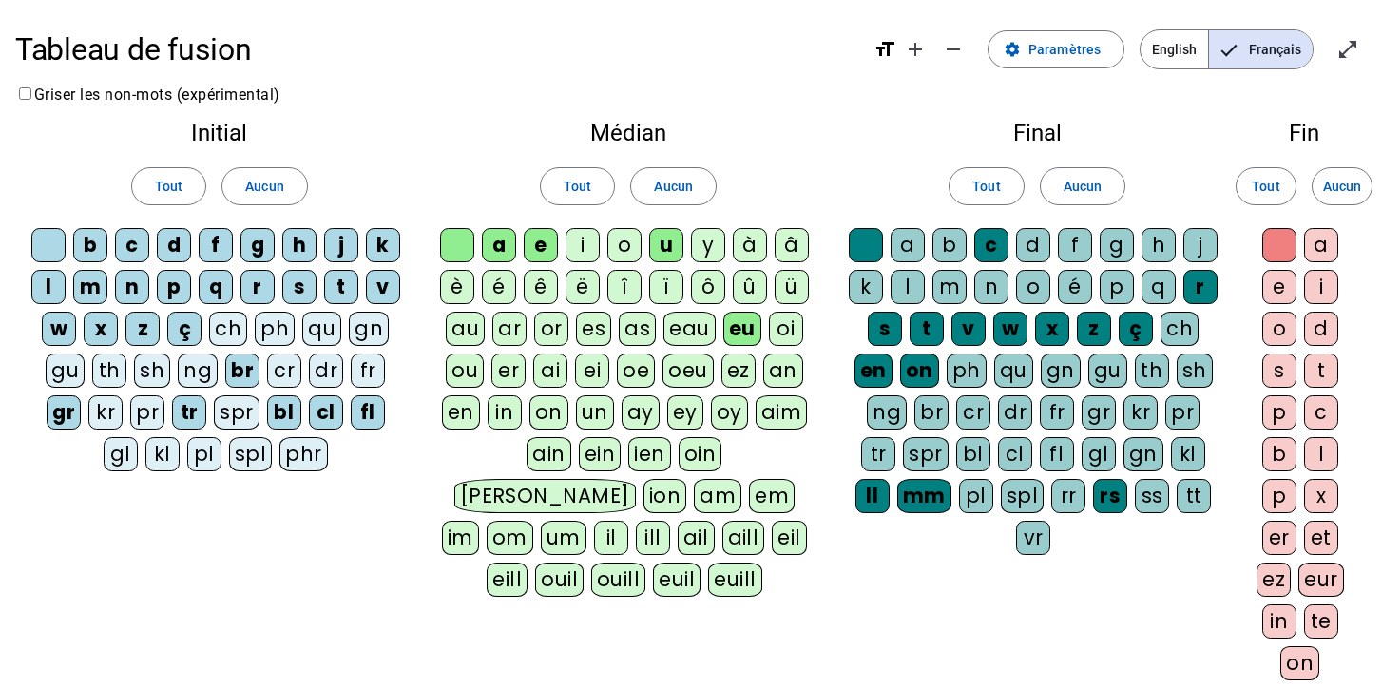
click at [1322, 369] on div "t" at bounding box center [1321, 371] width 34 height 34
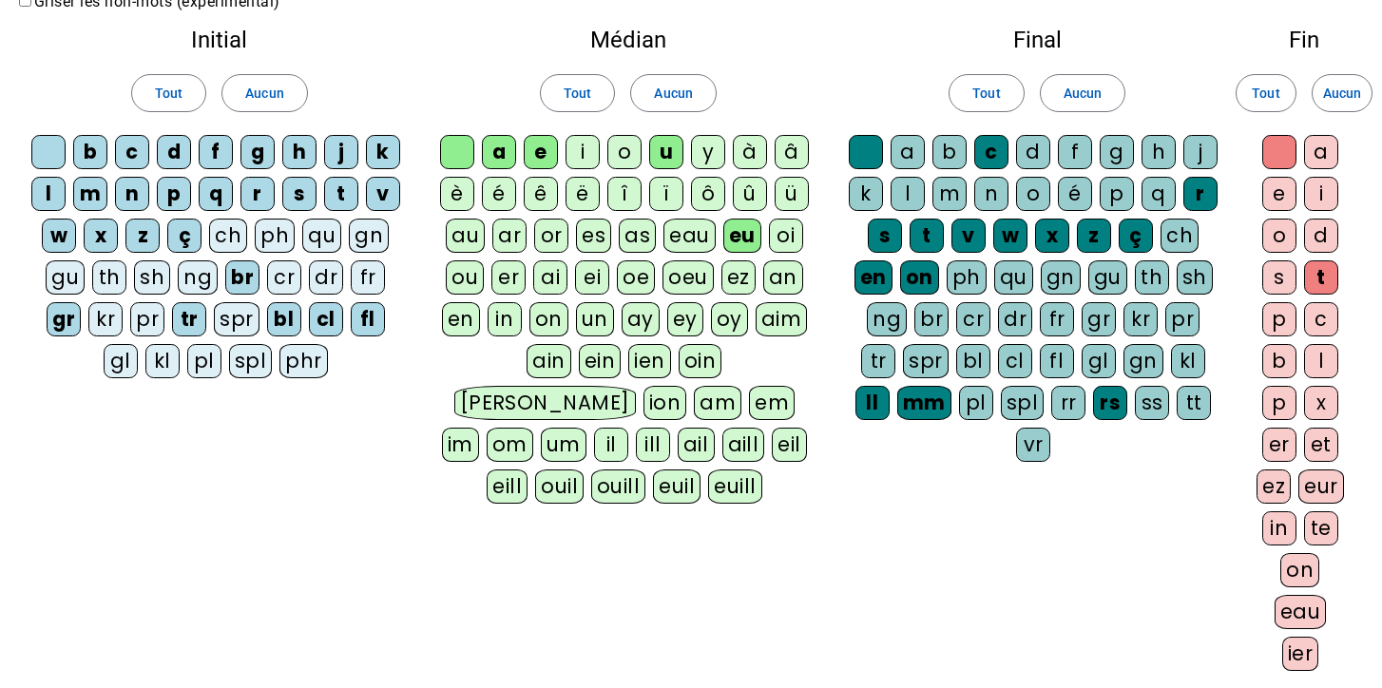
scroll to position [188, 0]
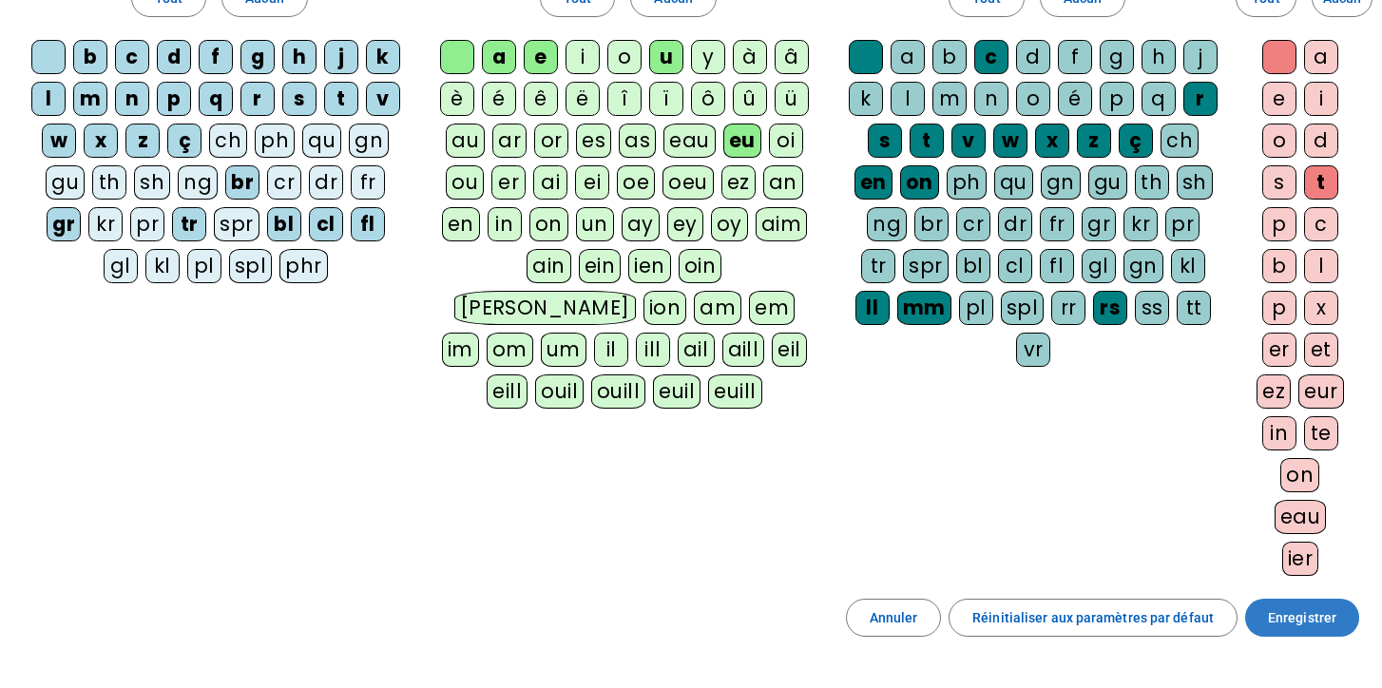
click at [1285, 621] on span "Enregistrer" at bounding box center [1302, 618] width 68 height 23
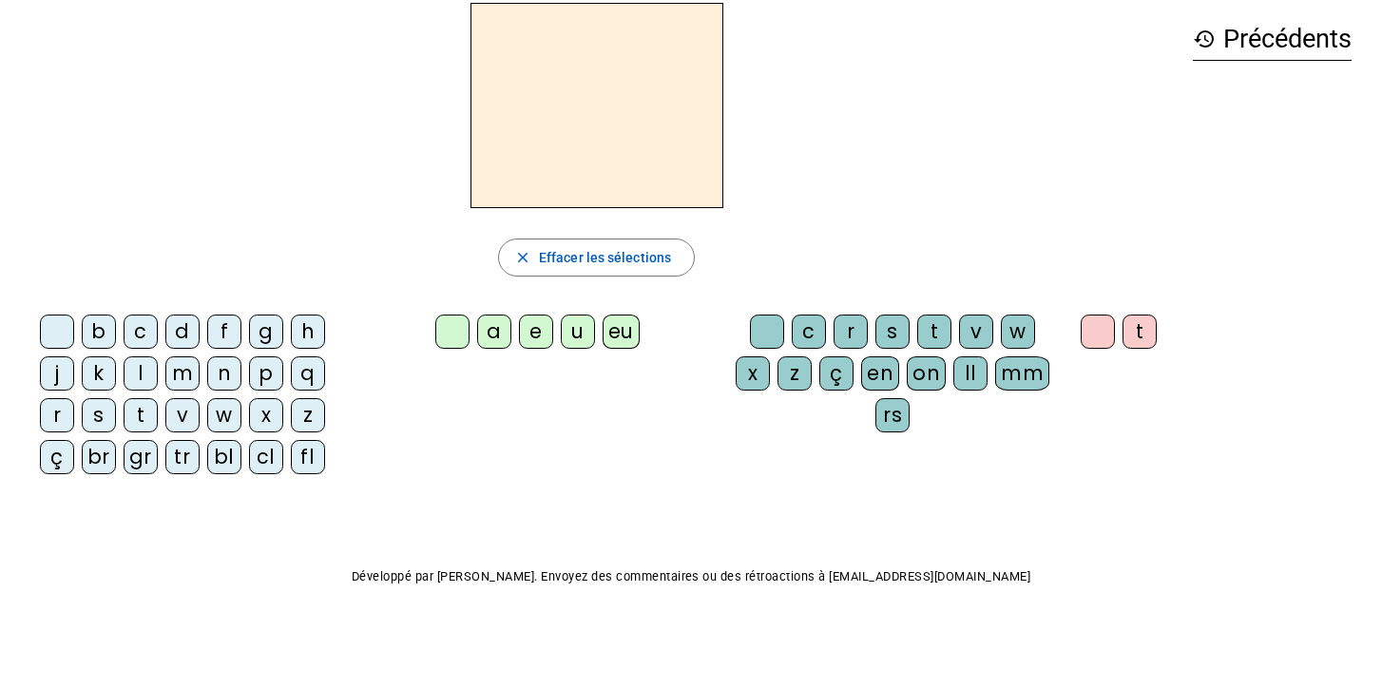
click at [182, 414] on div "v" at bounding box center [182, 415] width 34 height 34
click at [530, 327] on div "e" at bounding box center [536, 332] width 34 height 34
click at [856, 326] on div "r" at bounding box center [851, 332] width 34 height 34
click at [1141, 333] on div "t" at bounding box center [1140, 332] width 34 height 34
